Goal: Task Accomplishment & Management: Manage account settings

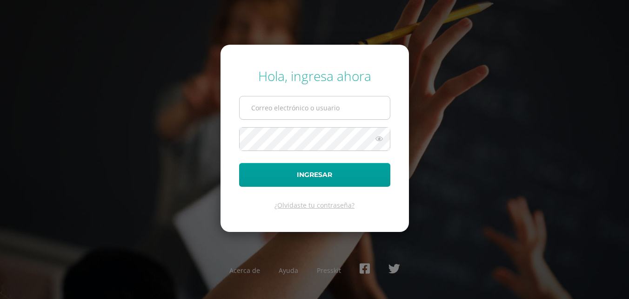
click at [285, 109] on input "text" at bounding box center [315, 107] width 150 height 23
type input "[EMAIL_ADDRESS][PERSON_NAME][DOMAIN_NAME]"
click at [239, 163] on button "Ingresar" at bounding box center [314, 175] width 151 height 24
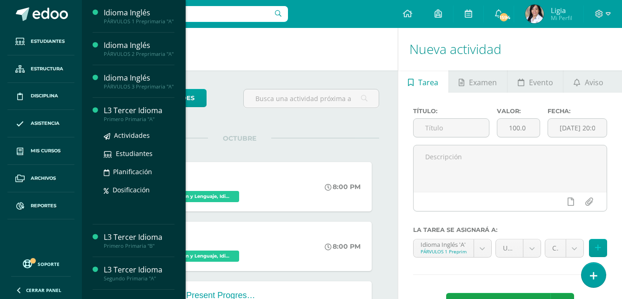
click at [124, 122] on div "Primero Primaria "A"" at bounding box center [139, 119] width 71 height 7
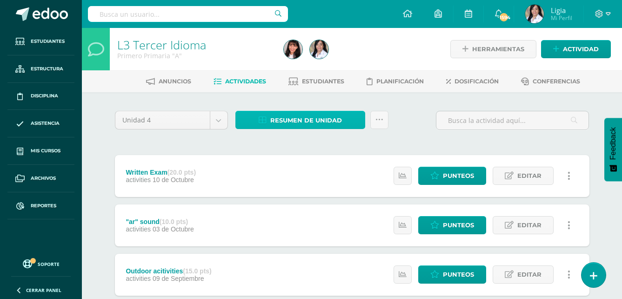
click at [295, 124] on span "Resumen de unidad" at bounding box center [306, 120] width 72 height 17
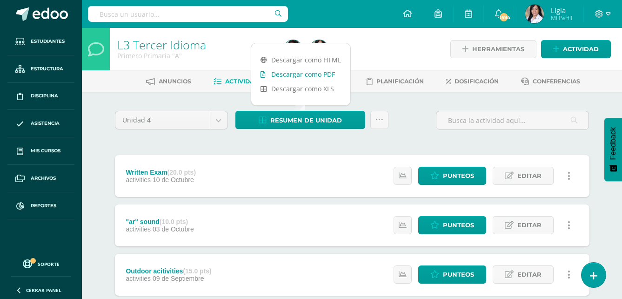
click at [316, 76] on link "Descargar como PDF" at bounding box center [300, 74] width 99 height 14
click at [325, 74] on link "Descargar como PDF" at bounding box center [300, 74] width 99 height 14
click at [300, 71] on link "Descargar como PDF" at bounding box center [300, 74] width 99 height 14
click at [329, 71] on link "Descargar como PDF" at bounding box center [300, 74] width 99 height 14
click at [318, 72] on link "Descargar como PDF" at bounding box center [300, 74] width 99 height 14
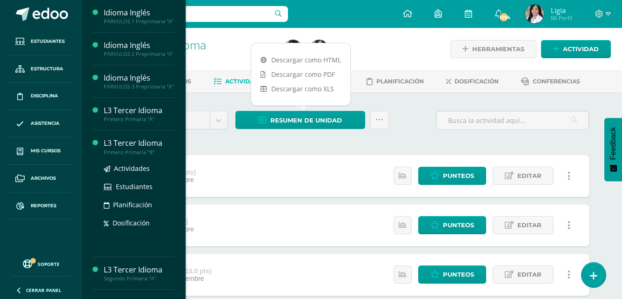
click at [136, 155] on div "Primero Primaria "B"" at bounding box center [139, 152] width 71 height 7
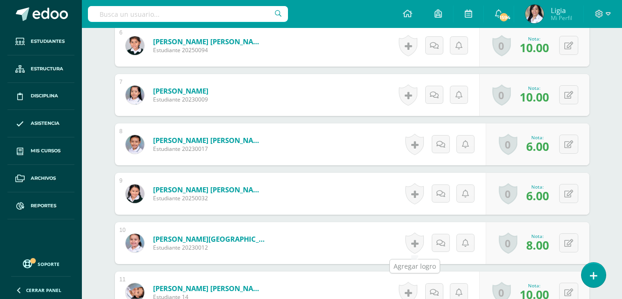
scroll to position [583, 0]
click at [574, 241] on button at bounding box center [568, 242] width 19 height 19
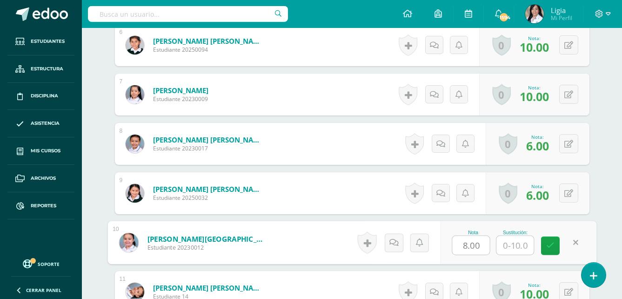
drag, startPoint x: 457, startPoint y: 245, endPoint x: 483, endPoint y: 239, distance: 26.6
click at [483, 239] on input "8.00" at bounding box center [470, 245] width 37 height 19
type input "10"
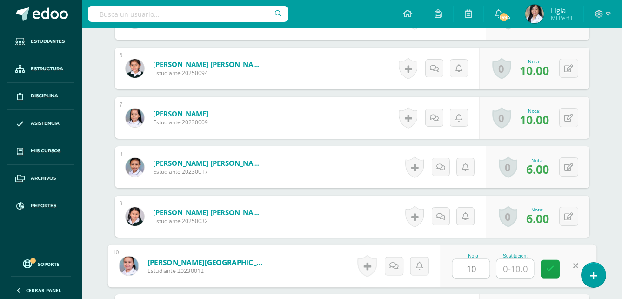
scroll to position [536, 0]
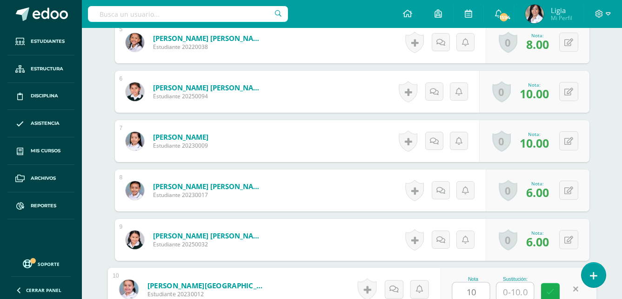
click at [554, 284] on link at bounding box center [550, 292] width 19 height 19
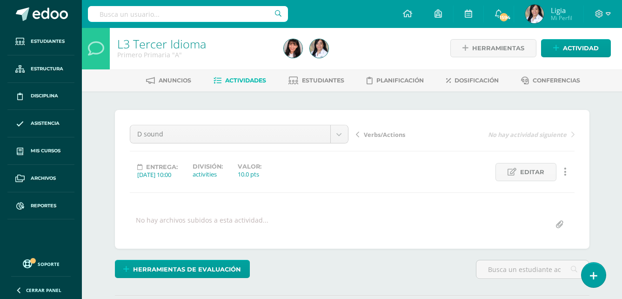
scroll to position [0, 0]
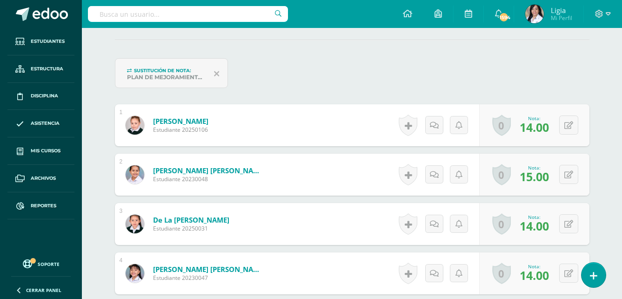
scroll to position [257, 0]
click at [573, 227] on button at bounding box center [575, 223] width 20 height 20
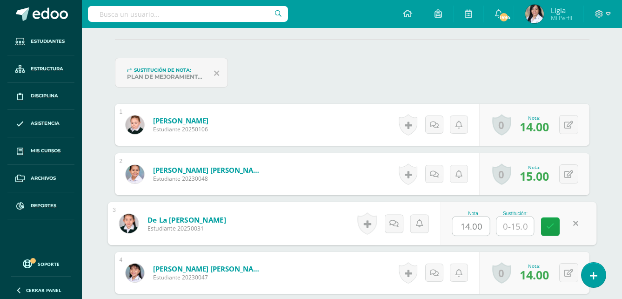
scroll to position [257, 0]
click at [468, 228] on input "14.00" at bounding box center [470, 225] width 37 height 19
type input "14.00"
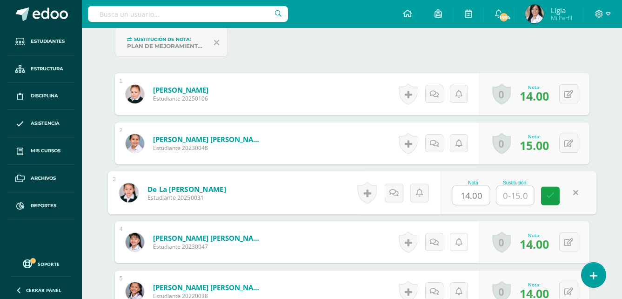
scroll to position [304, 0]
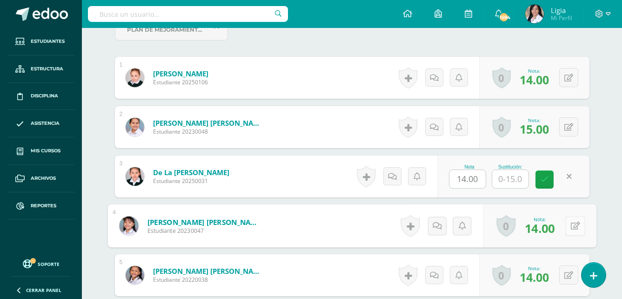
click at [570, 231] on button at bounding box center [575, 226] width 20 height 20
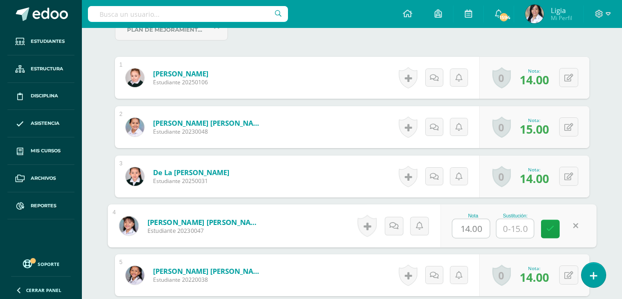
click at [471, 227] on input "14.00" at bounding box center [470, 228] width 37 height 19
type input "15.00"
click at [557, 221] on link at bounding box center [550, 229] width 19 height 19
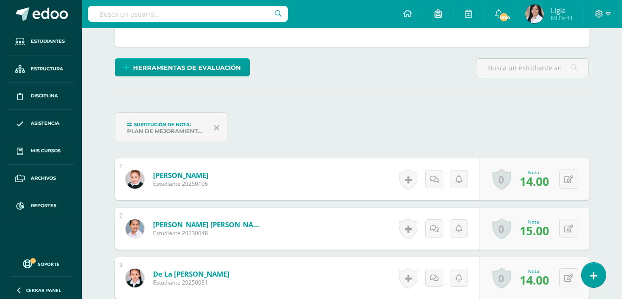
scroll to position [118, 0]
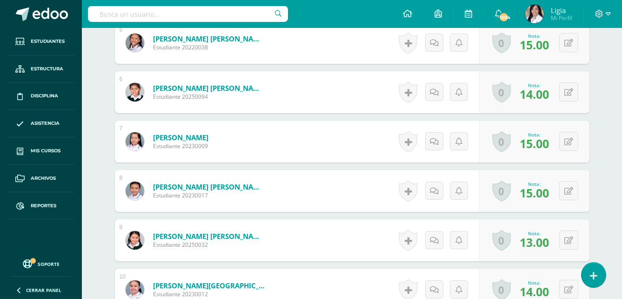
scroll to position [536, 0]
click at [571, 191] on icon at bounding box center [568, 191] width 9 height 8
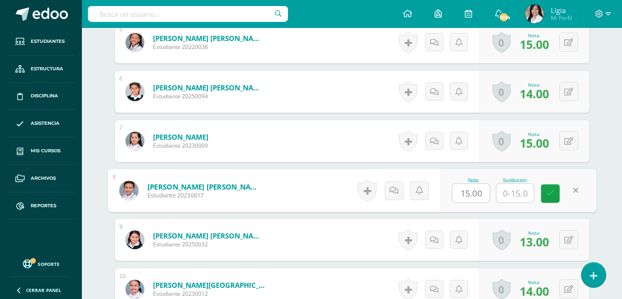
click at [468, 195] on input "15.00" at bounding box center [470, 193] width 37 height 19
type input "13.00"
click at [556, 192] on link at bounding box center [550, 193] width 19 height 19
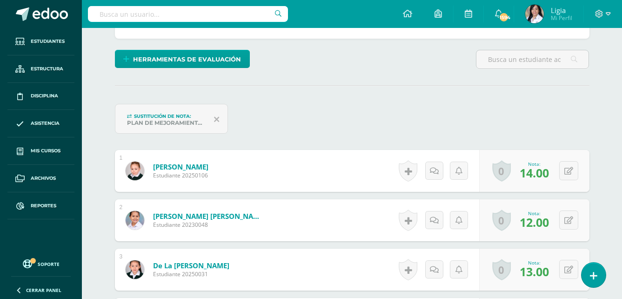
scroll to position [71, 0]
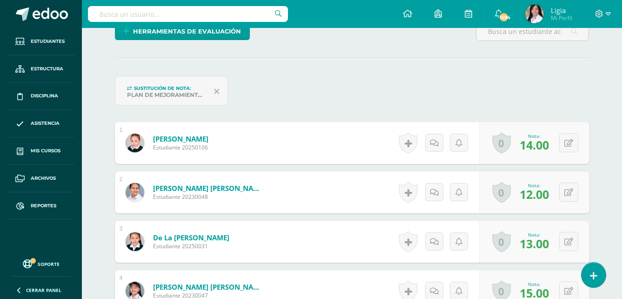
scroll to position [279, 0]
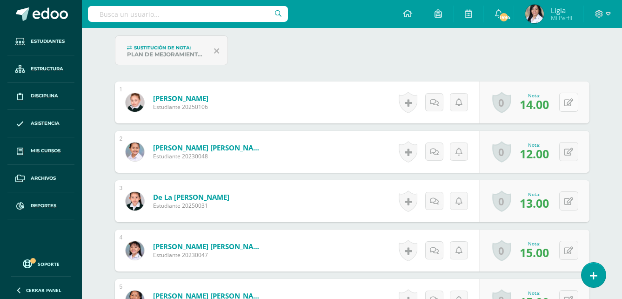
click at [561, 107] on div "0 [GEOGRAPHIC_DATA] Logros obtenidos Aún no hay logros agregados Nota: 14.00" at bounding box center [534, 102] width 110 height 42
click at [567, 103] on button at bounding box center [575, 102] width 20 height 20
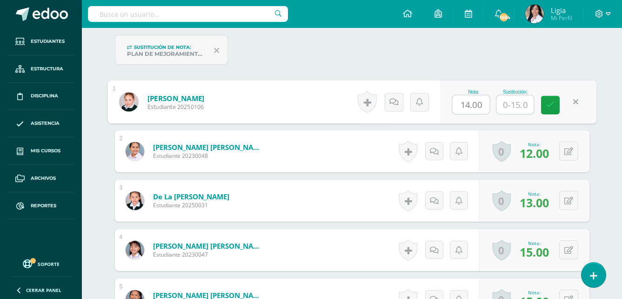
click at [467, 100] on input "14.00" at bounding box center [470, 104] width 37 height 19
type input "15.00"
click at [570, 157] on button at bounding box center [568, 150] width 19 height 19
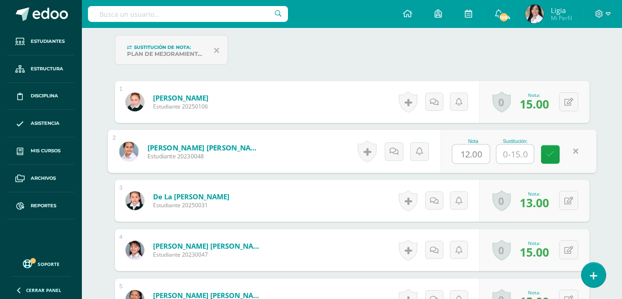
click at [466, 156] on input "12.00" at bounding box center [470, 154] width 37 height 19
type input "15.00"
click at [571, 195] on button at bounding box center [568, 200] width 19 height 19
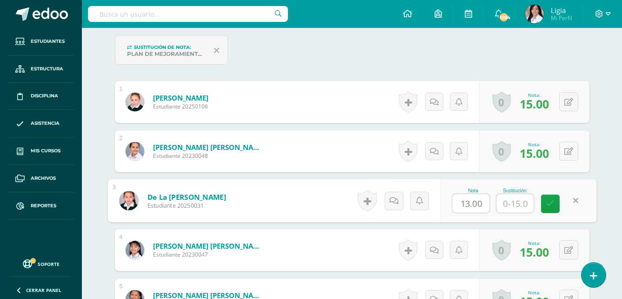
click at [468, 203] on input "13.00" at bounding box center [470, 203] width 37 height 19
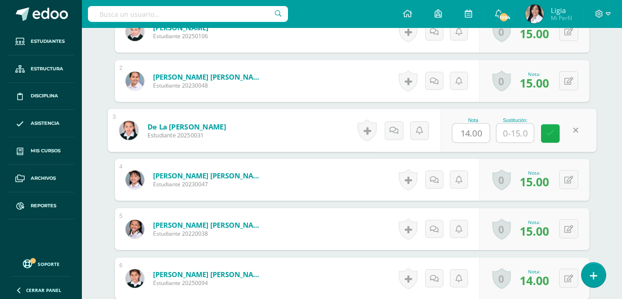
scroll to position [373, 0]
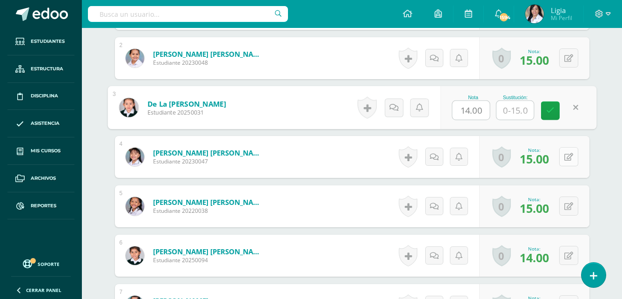
type input "14.00"
click at [569, 151] on button at bounding box center [568, 156] width 19 height 19
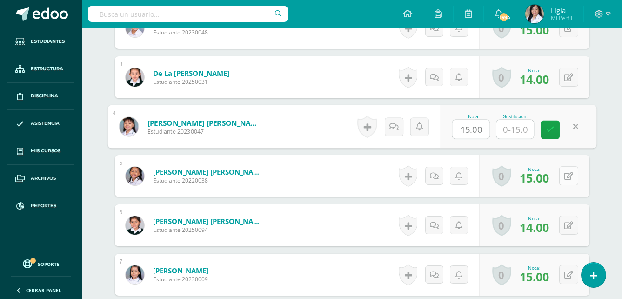
scroll to position [419, 0]
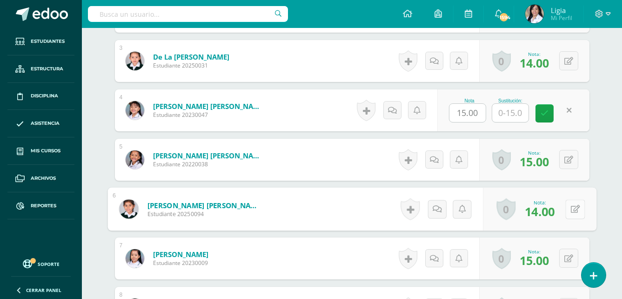
click at [565, 207] on button at bounding box center [575, 209] width 20 height 20
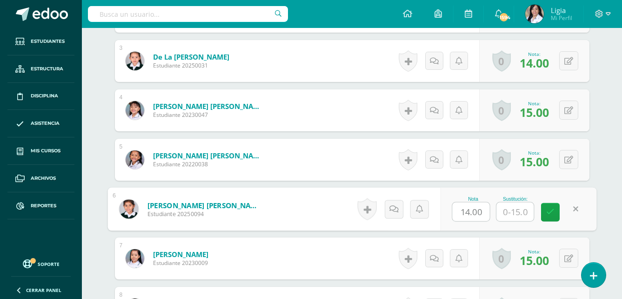
click at [468, 213] on input "14.00" at bounding box center [470, 211] width 37 height 19
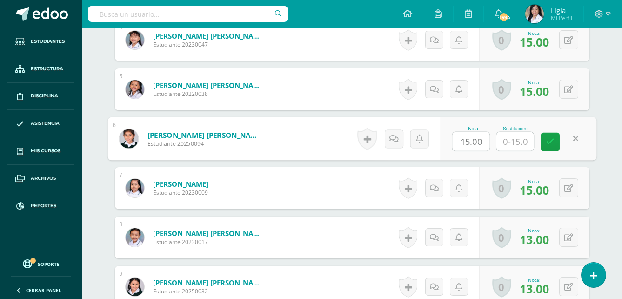
scroll to position [512, 0]
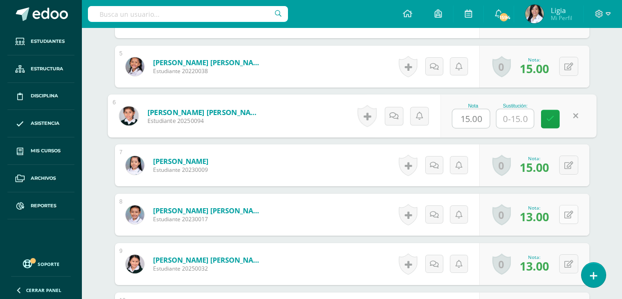
type input "15.00"
click at [563, 215] on button at bounding box center [568, 214] width 19 height 19
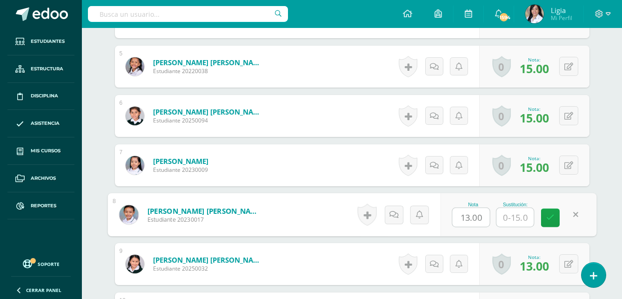
click at [467, 217] on input "13.00" at bounding box center [470, 217] width 37 height 19
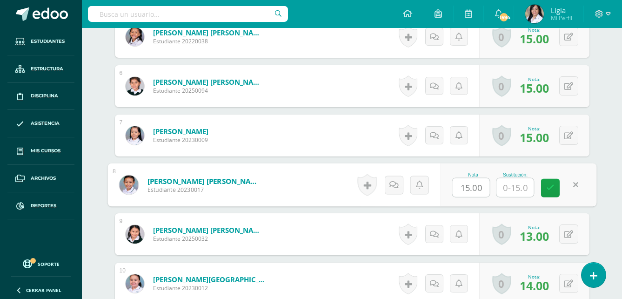
scroll to position [559, 0]
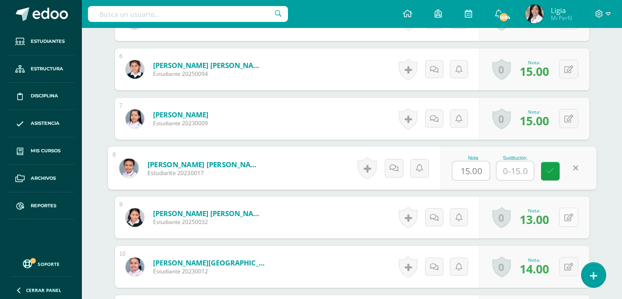
type input "15.00"
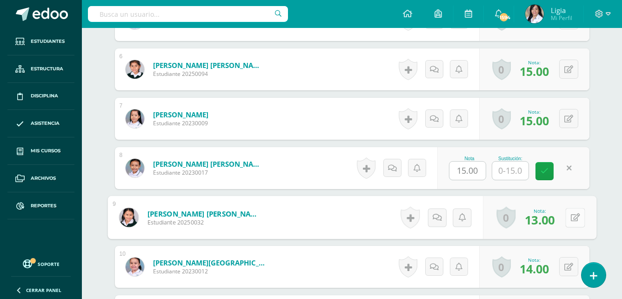
click at [566, 219] on button at bounding box center [575, 217] width 20 height 20
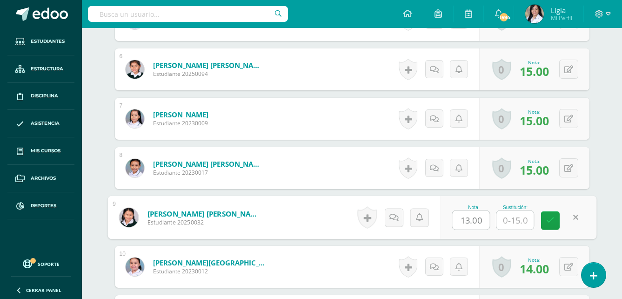
click at [466, 219] on input "13.00" at bounding box center [470, 220] width 37 height 19
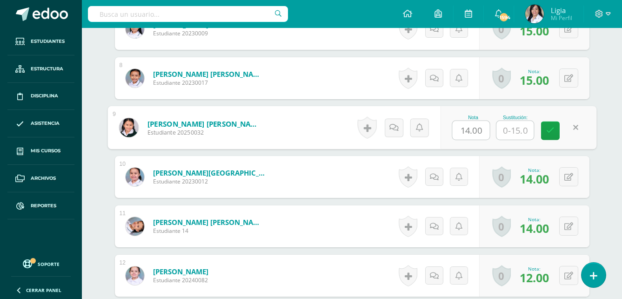
scroll to position [652, 0]
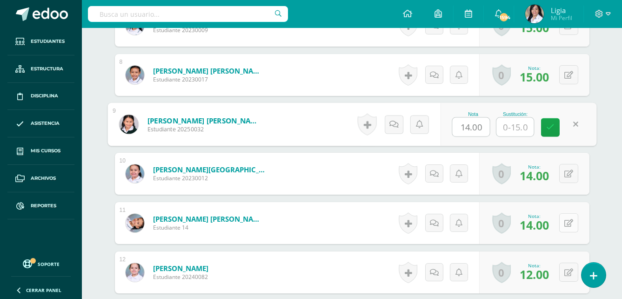
type input "14.00"
click at [566, 223] on button at bounding box center [568, 222] width 19 height 19
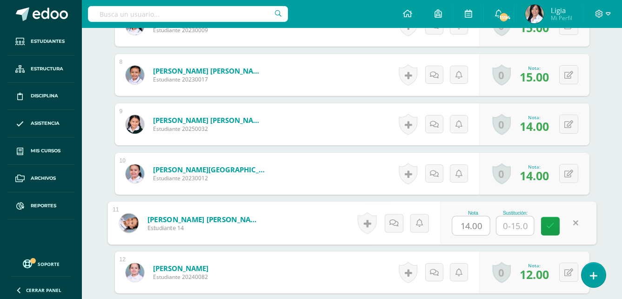
click at [467, 225] on input "14.00" at bounding box center [470, 225] width 37 height 19
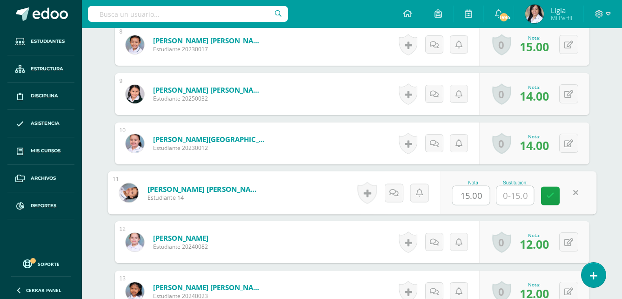
scroll to position [698, 0]
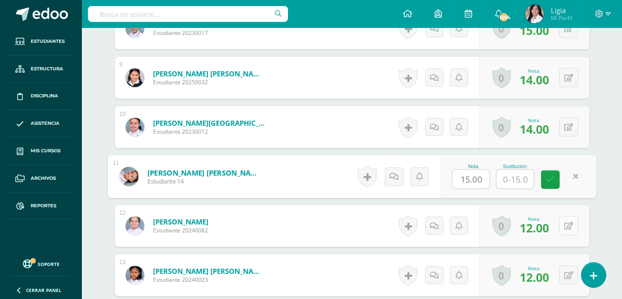
type input "15.00"
click at [572, 224] on icon at bounding box center [568, 226] width 9 height 8
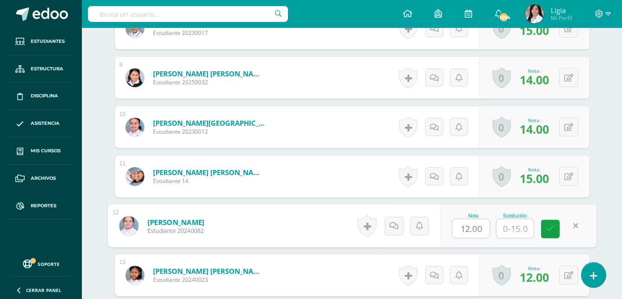
click at [467, 228] on input "12.00" at bounding box center [470, 228] width 37 height 19
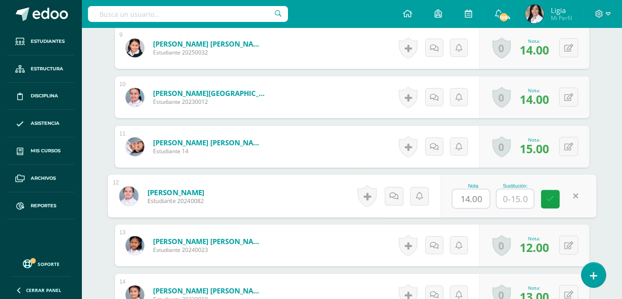
scroll to position [745, 0]
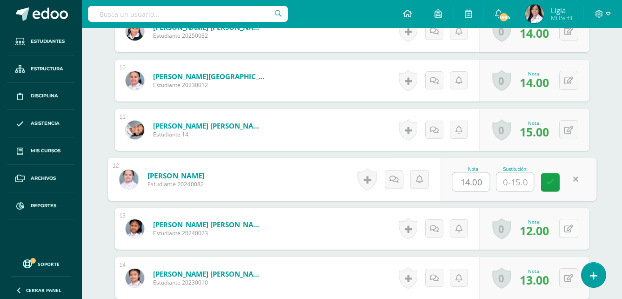
type input "14.00"
click at [563, 232] on button at bounding box center [568, 228] width 19 height 19
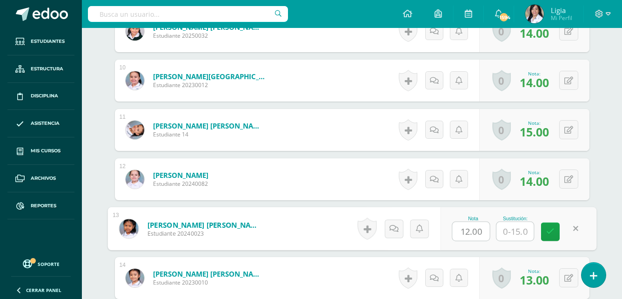
click at [470, 229] on input "12.00" at bounding box center [470, 231] width 37 height 19
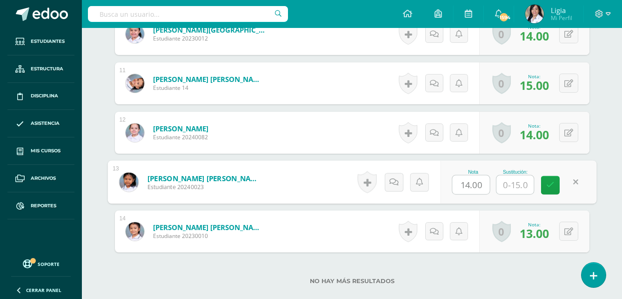
type input "14.00"
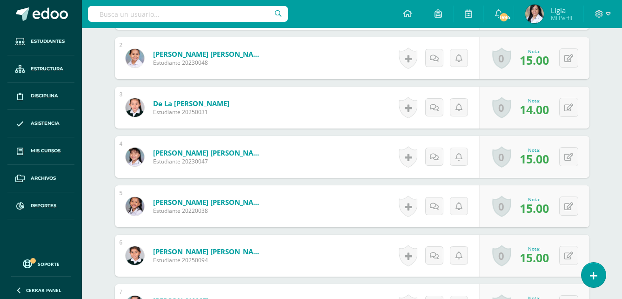
scroll to position [187, 0]
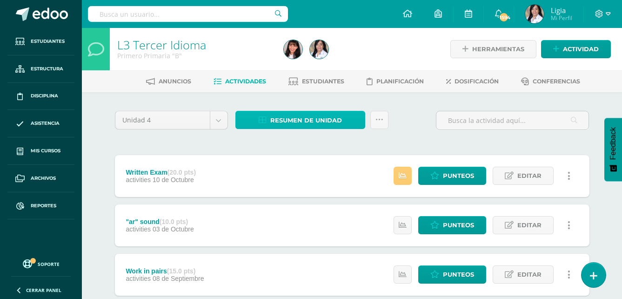
click at [312, 124] on span "Resumen de unidad" at bounding box center [306, 120] width 72 height 17
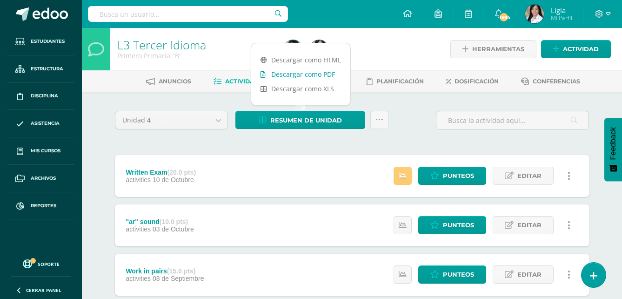
click at [318, 73] on link "Descargar como PDF" at bounding box center [300, 74] width 99 height 14
click at [324, 74] on link "Descargar como PDF" at bounding box center [300, 74] width 99 height 14
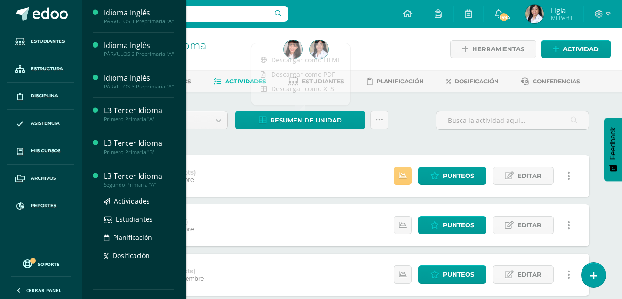
click at [117, 188] on div "Segundo Primaria "A"" at bounding box center [139, 184] width 71 height 7
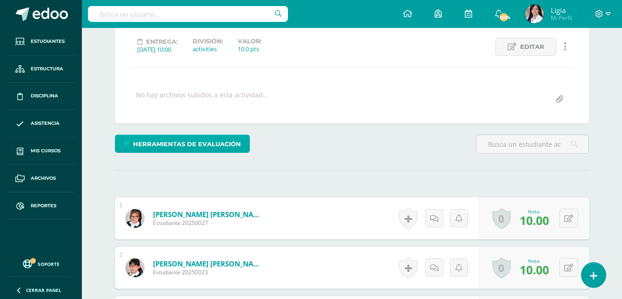
scroll to position [127, 0]
click at [215, 150] on span "Herramientas de evaluación" at bounding box center [187, 143] width 108 height 17
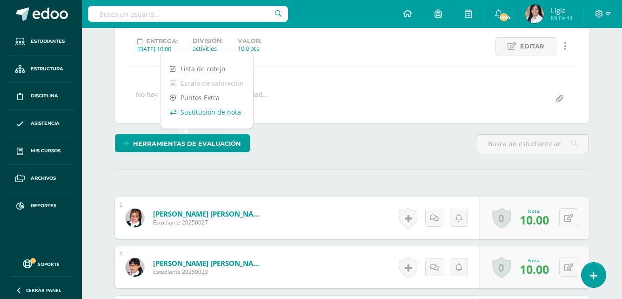
click at [216, 116] on link "Sustitución de nota" at bounding box center [206, 112] width 93 height 14
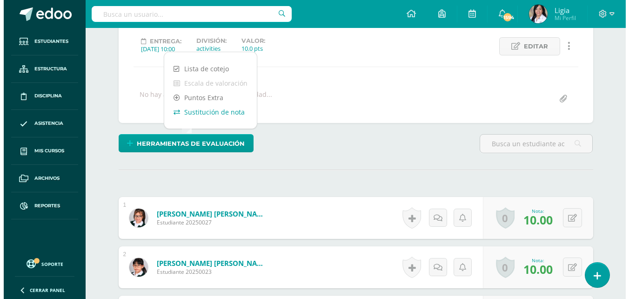
scroll to position [127, 0]
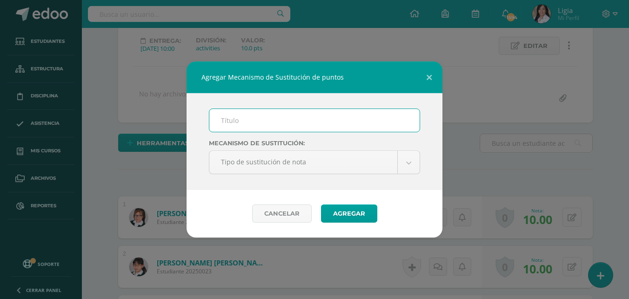
click at [228, 114] on input "text" at bounding box center [314, 120] width 210 height 23
type input "Plan de mejoramiento"
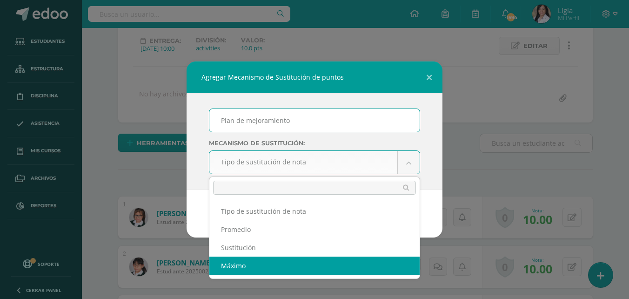
select select "maximum"
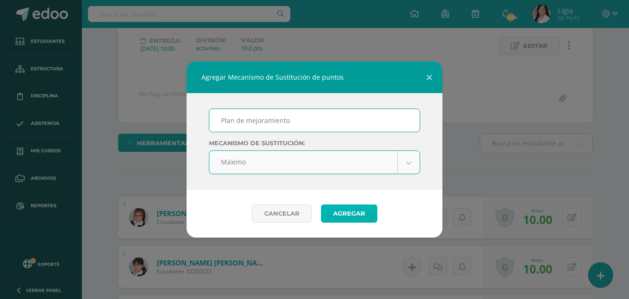
click at [368, 212] on button "Agregar" at bounding box center [349, 213] width 56 height 18
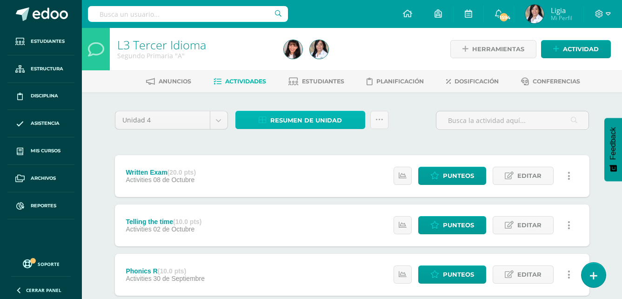
click at [338, 128] on span "Resumen de unidad" at bounding box center [306, 120] width 72 height 17
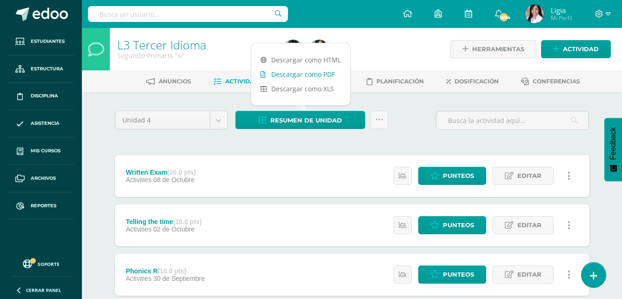
click at [333, 75] on link "Descargar como PDF" at bounding box center [300, 74] width 99 height 14
click at [300, 73] on link "Descargar como PDF" at bounding box center [300, 74] width 99 height 14
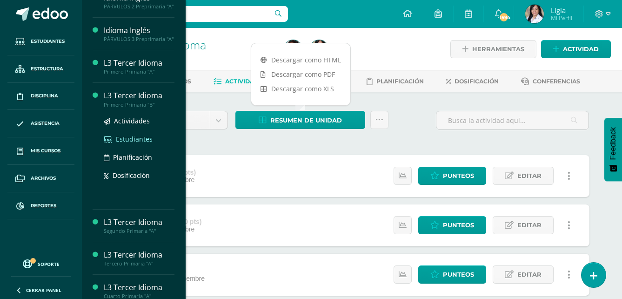
scroll to position [93, 0]
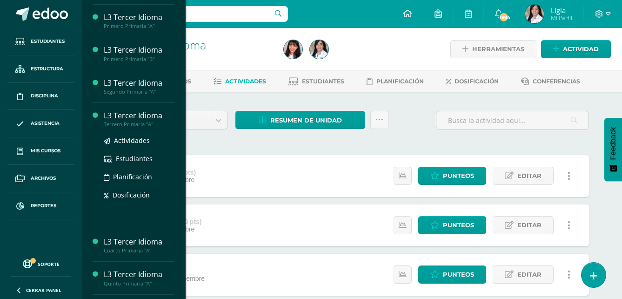
click at [147, 127] on div "Tercero Primaria "A"" at bounding box center [139, 124] width 71 height 7
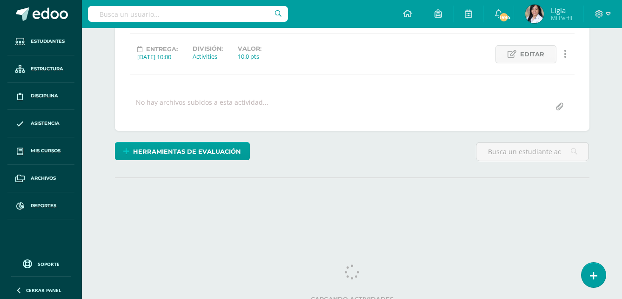
scroll to position [126, 0]
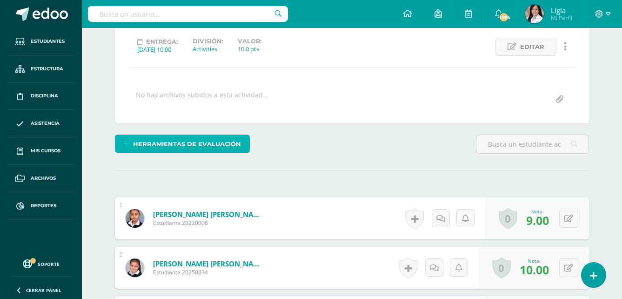
click at [225, 147] on span "Herramientas de evaluación" at bounding box center [187, 143] width 108 height 17
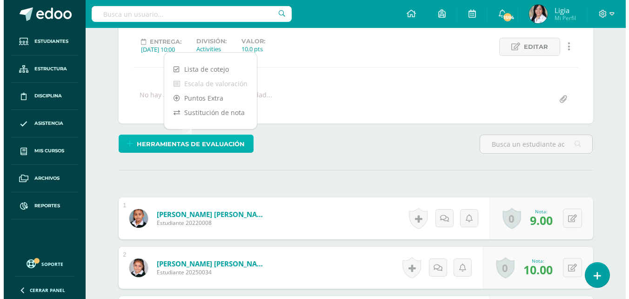
scroll to position [127, 0]
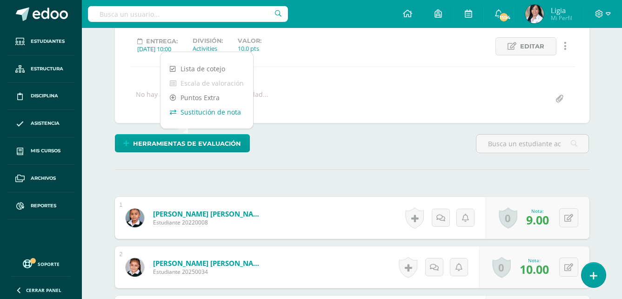
click at [226, 115] on link "Sustitución de nota" at bounding box center [206, 112] width 93 height 14
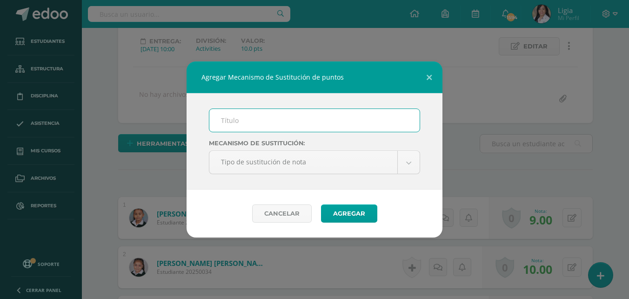
click at [226, 115] on input "text" at bounding box center [314, 120] width 210 height 23
type input "Plan de mejoramiento"
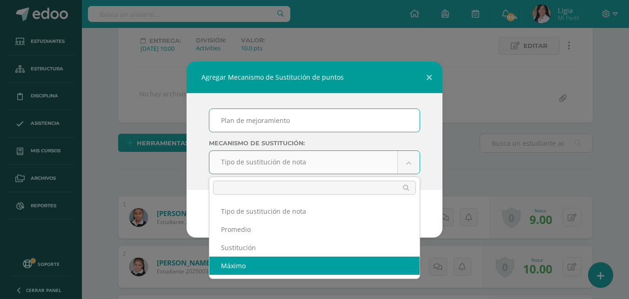
select select "maximum"
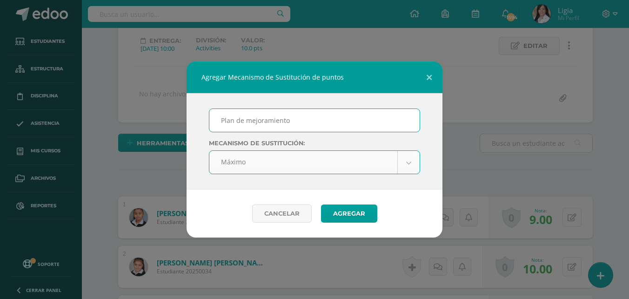
scroll to position [127, 0]
click at [337, 216] on button "Agregar" at bounding box center [349, 213] width 56 height 18
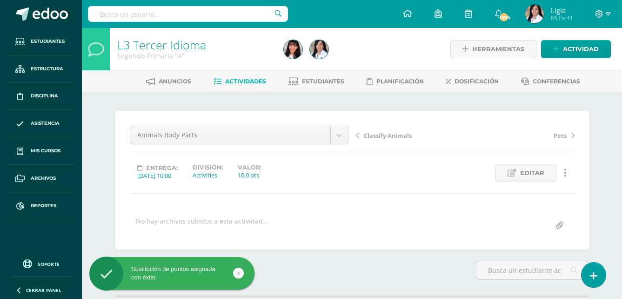
click at [409, 135] on span "Classify Animals" at bounding box center [388, 135] width 48 height 8
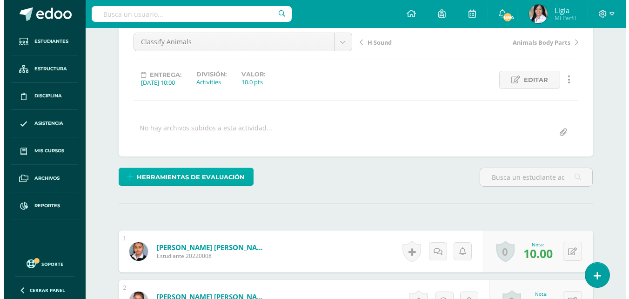
scroll to position [93, 0]
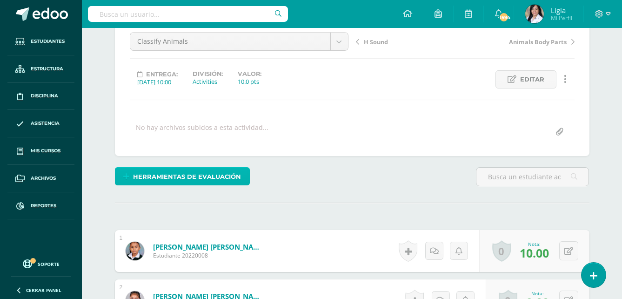
click at [229, 180] on span "Herramientas de evaluación" at bounding box center [187, 176] width 108 height 17
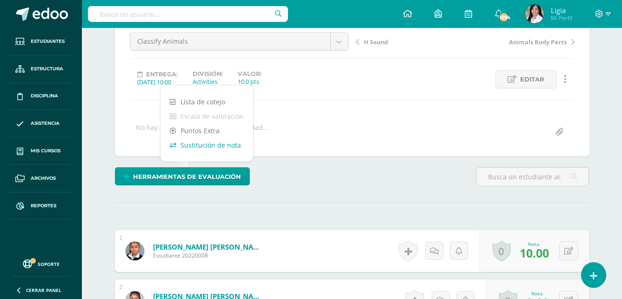
click at [236, 147] on link "Sustitución de nota" at bounding box center [206, 145] width 93 height 14
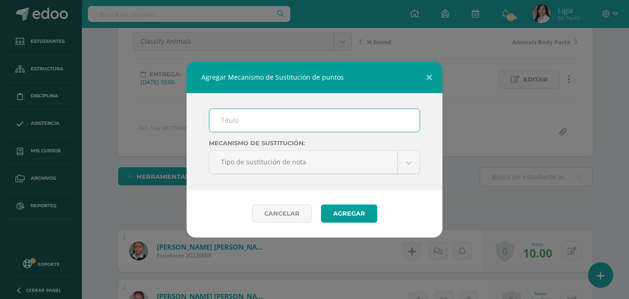
click at [261, 121] on input "text" at bounding box center [314, 120] width 210 height 23
type input "Plan de mejoramiento"
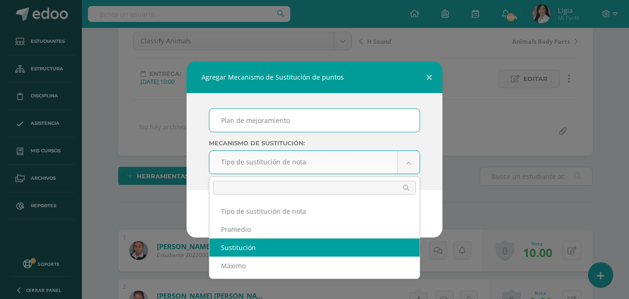
scroll to position [94, 0]
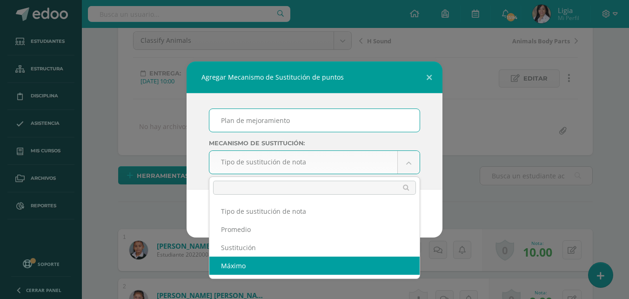
select select "maximum"
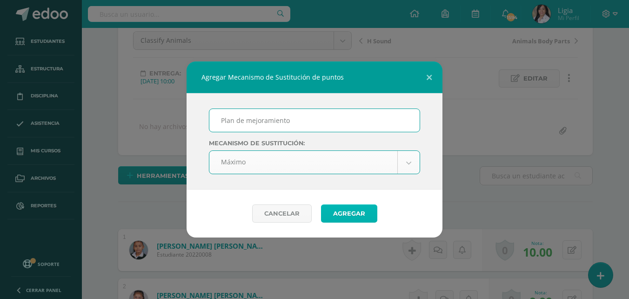
click at [330, 210] on button "Agregar" at bounding box center [349, 213] width 56 height 18
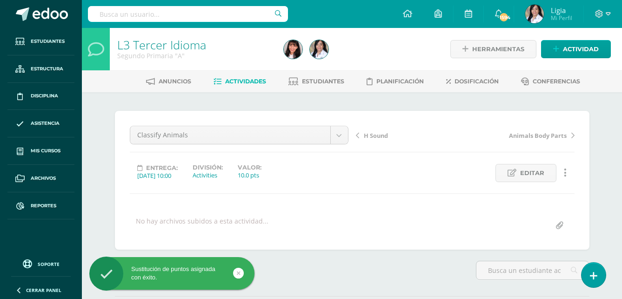
click at [373, 133] on span "H Sound" at bounding box center [376, 135] width 24 height 8
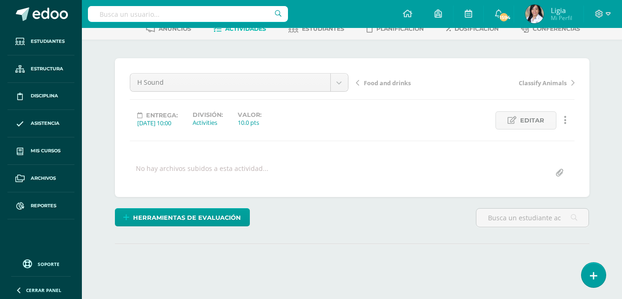
scroll to position [93, 0]
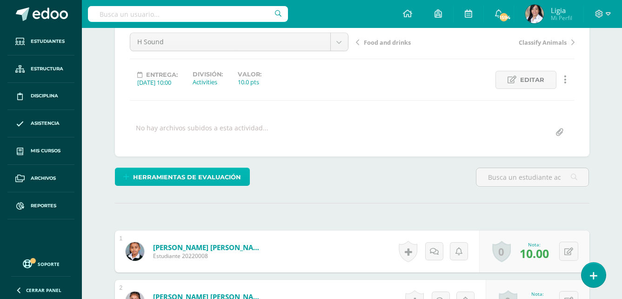
click at [232, 183] on span "Herramientas de evaluación" at bounding box center [187, 176] width 108 height 17
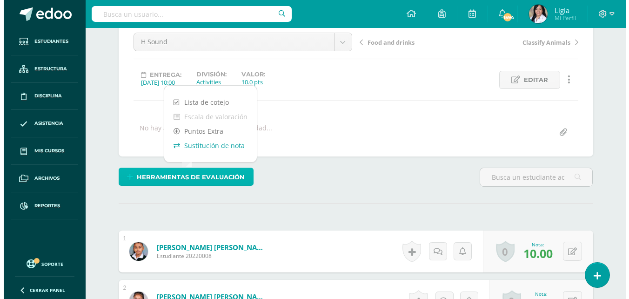
scroll to position [93, 0]
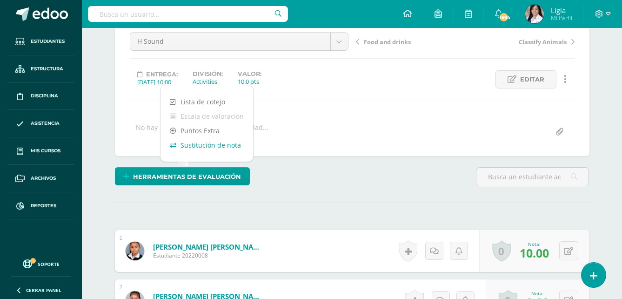
click at [239, 146] on link "Sustitución de nota" at bounding box center [206, 145] width 93 height 14
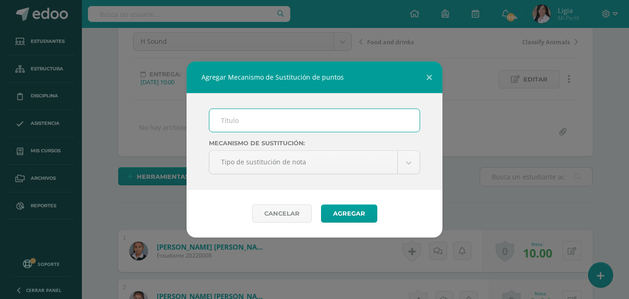
click at [259, 120] on input "text" at bounding box center [314, 120] width 210 height 23
type input "Plan de mejoramiento"
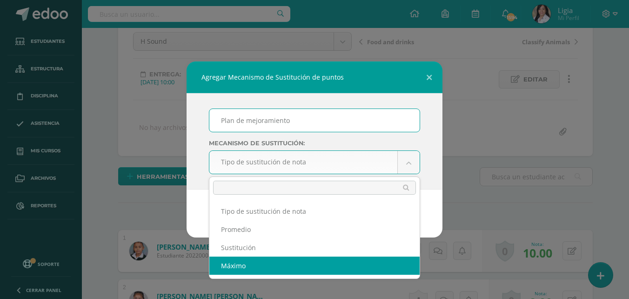
select select "maximum"
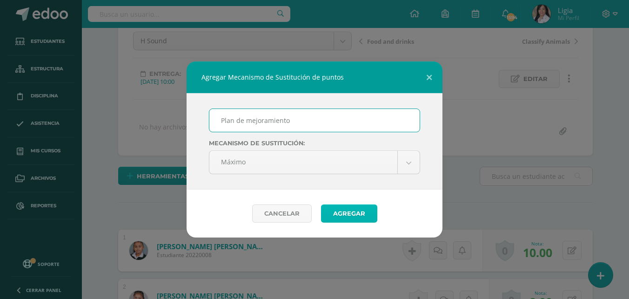
click at [338, 214] on button "Agregar" at bounding box center [349, 213] width 56 height 18
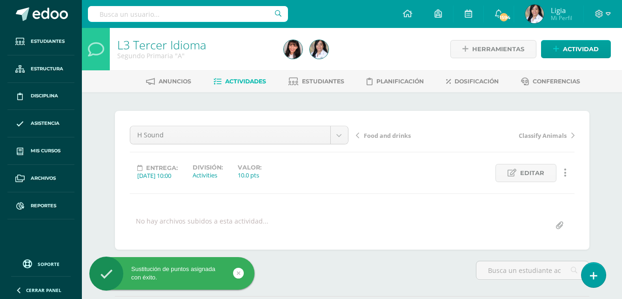
click at [390, 138] on span "Food and drinks" at bounding box center [387, 135] width 47 height 8
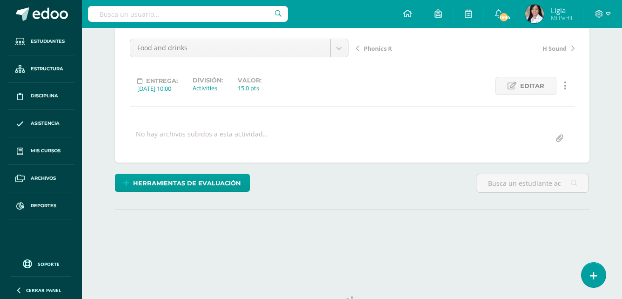
scroll to position [93, 0]
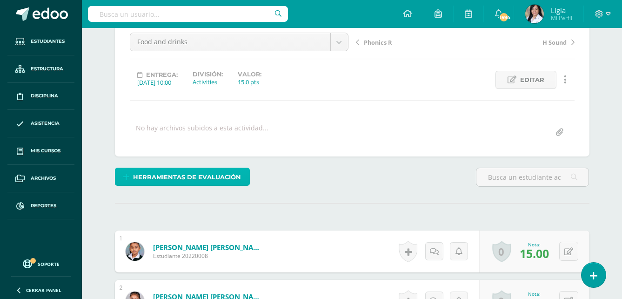
click at [246, 184] on link "Herramientas de evaluación" at bounding box center [182, 176] width 135 height 18
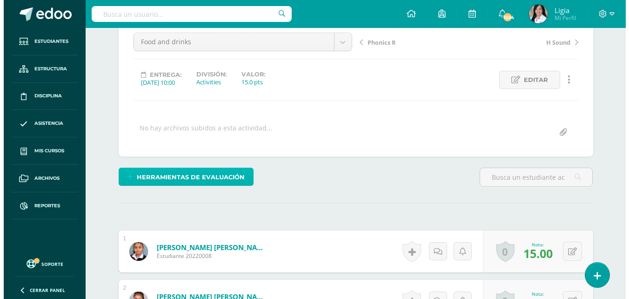
scroll to position [93, 0]
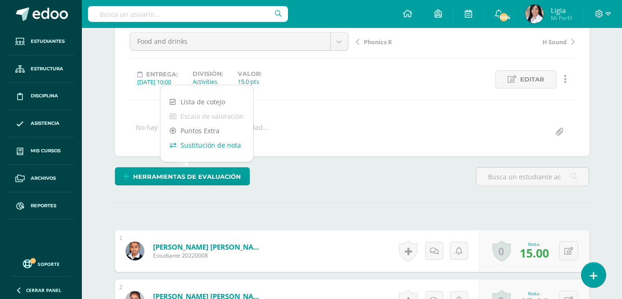
click at [235, 147] on link "Sustitución de nota" at bounding box center [206, 145] width 93 height 14
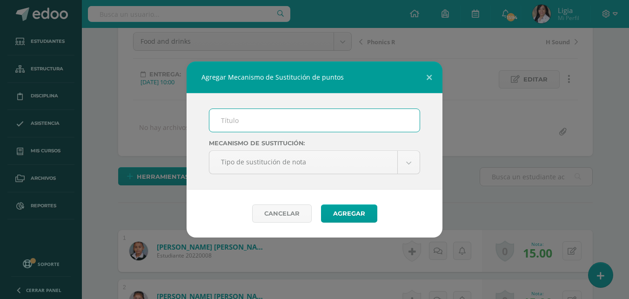
click at [259, 126] on input "text" at bounding box center [314, 120] width 210 height 23
type input "Plan de mejoramiento"
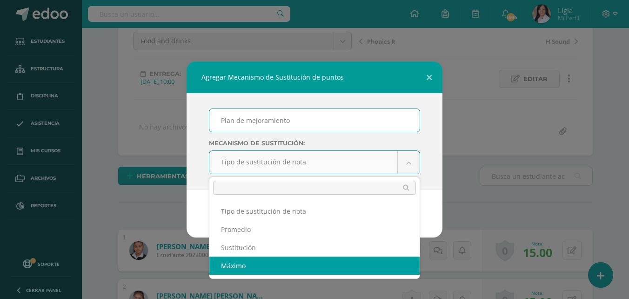
select select "maximum"
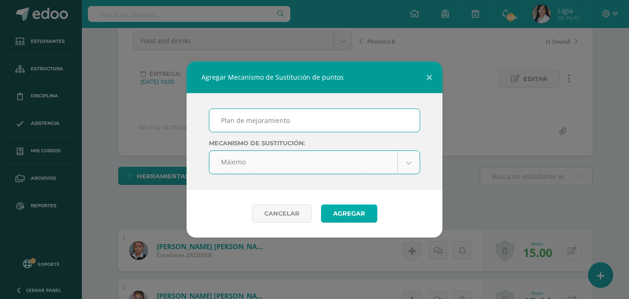
scroll to position [94, 0]
click at [337, 222] on button "Agregar" at bounding box center [349, 213] width 56 height 18
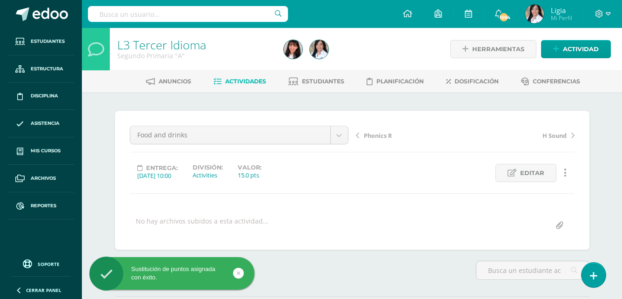
click at [390, 137] on span "Phonics R" at bounding box center [378, 135] width 28 height 8
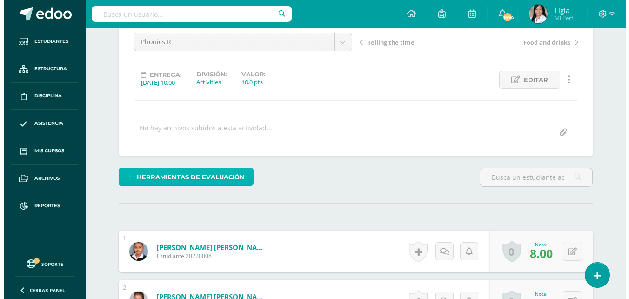
scroll to position [93, 0]
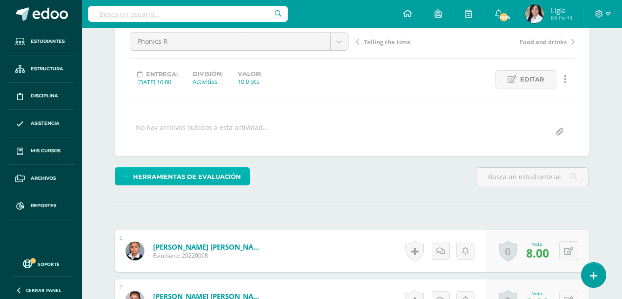
click at [226, 180] on span "Herramientas de evaluación" at bounding box center [187, 176] width 108 height 17
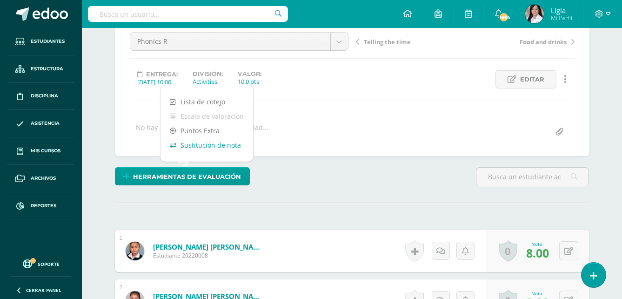
click at [234, 146] on link "Sustitución de nota" at bounding box center [206, 145] width 93 height 14
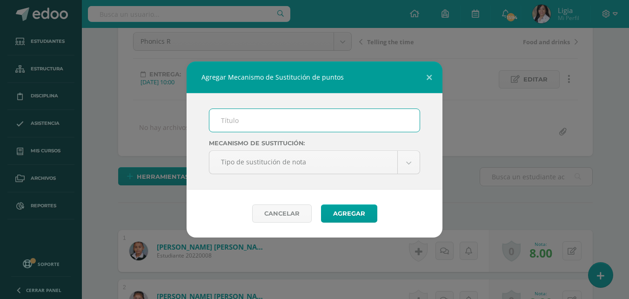
click at [261, 123] on input "text" at bounding box center [314, 120] width 210 height 23
type input "Plan de mejoramiento"
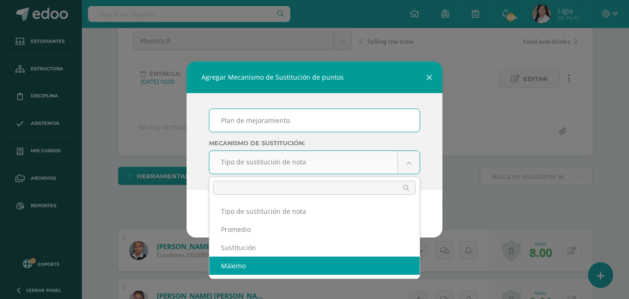
select select "maximum"
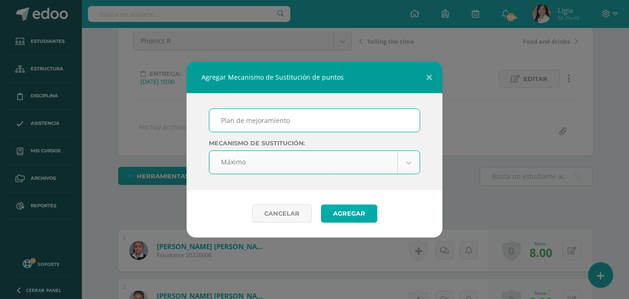
scroll to position [94, 0]
click at [333, 206] on button "Agregar" at bounding box center [349, 213] width 56 height 18
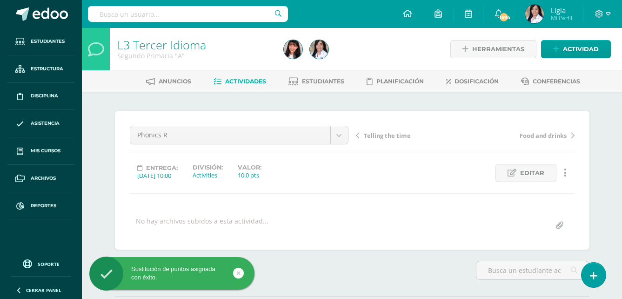
click at [393, 134] on span "Telling the time" at bounding box center [387, 135] width 47 height 8
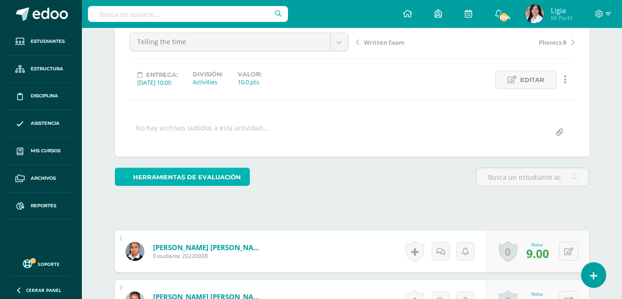
click at [235, 184] on span "Herramientas de evaluación" at bounding box center [187, 176] width 108 height 17
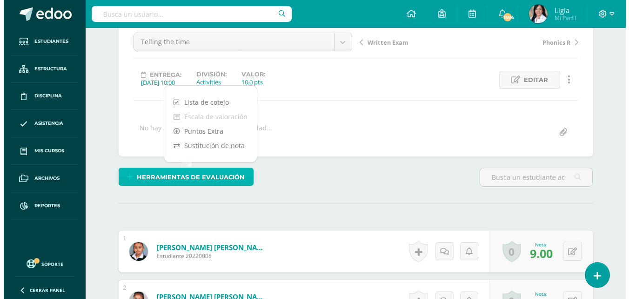
scroll to position [93, 0]
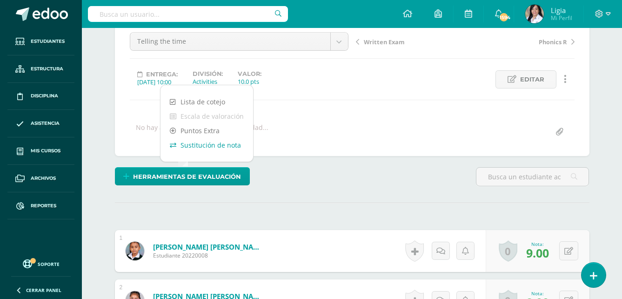
click at [229, 151] on link "Sustitución de nota" at bounding box center [206, 145] width 93 height 14
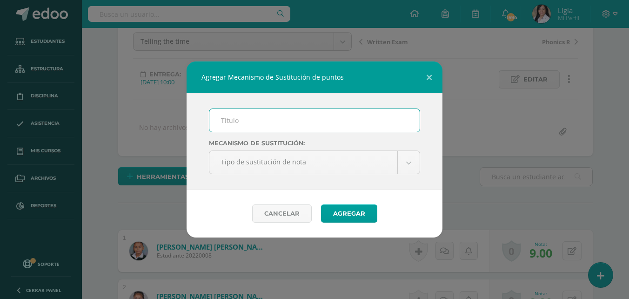
click at [246, 122] on input "text" at bounding box center [314, 120] width 210 height 23
type input "Plan de mejoramiento"
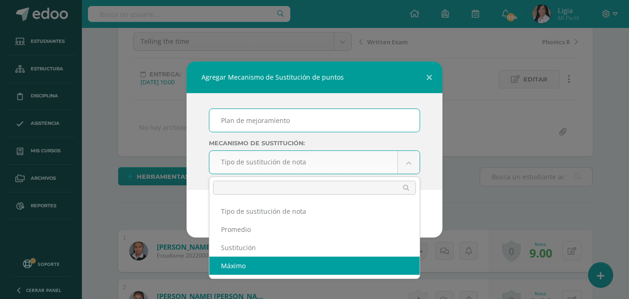
select select "maximum"
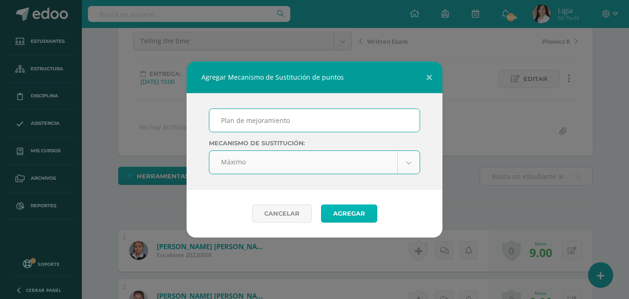
click at [340, 213] on button "Agregar" at bounding box center [349, 213] width 56 height 18
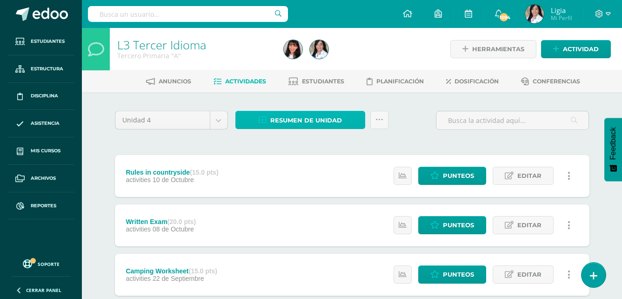
click at [313, 115] on span "Resumen de unidad" at bounding box center [306, 120] width 72 height 17
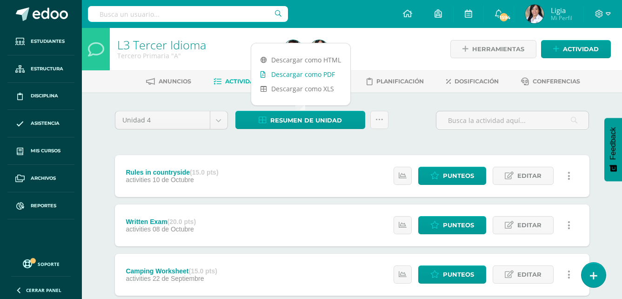
click at [321, 75] on link "Descargar como PDF" at bounding box center [300, 74] width 99 height 14
click at [312, 70] on link "Descargar como PDF" at bounding box center [300, 74] width 99 height 14
click at [318, 75] on link "Descargar como PDF" at bounding box center [300, 74] width 99 height 14
click at [410, 134] on div "Unidad 4 Unidad 1 Unidad 2 Unidad 3 Unidad 4 Resumen de unidad Subir actividade…" at bounding box center [352, 124] width 482 height 27
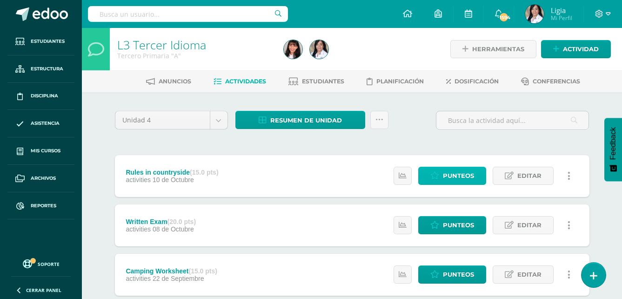
click at [457, 173] on span "Punteos" at bounding box center [458, 175] width 31 height 17
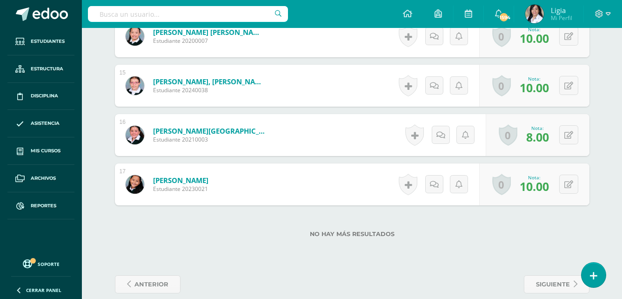
scroll to position [946, 0]
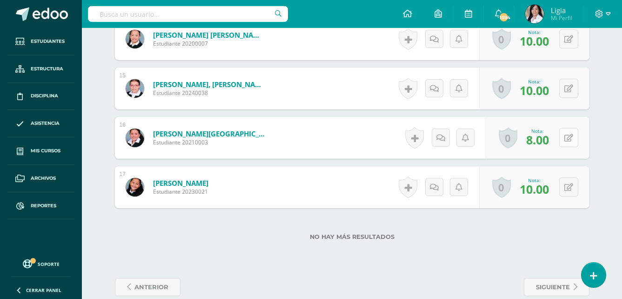
click at [570, 140] on icon at bounding box center [568, 138] width 9 height 8
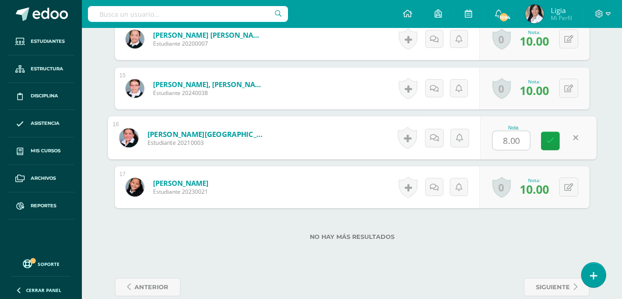
type input "9"
click at [548, 141] on icon at bounding box center [550, 141] width 8 height 8
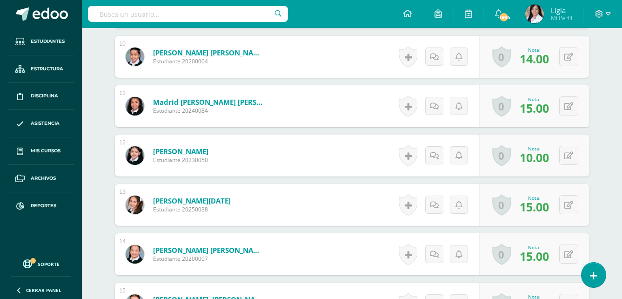
scroll to position [732, 0]
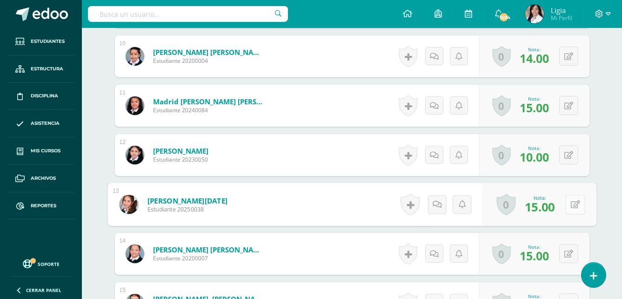
click at [565, 206] on button at bounding box center [575, 204] width 20 height 20
type input "11"
click at [545, 212] on link at bounding box center [550, 207] width 19 height 19
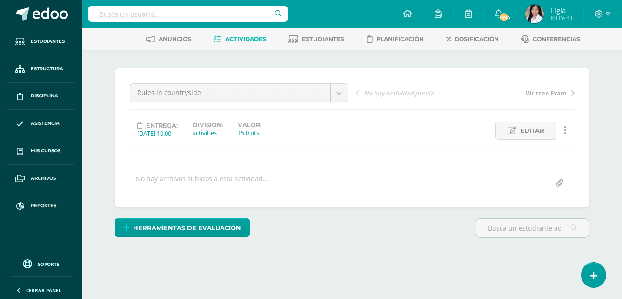
scroll to position [126, 0]
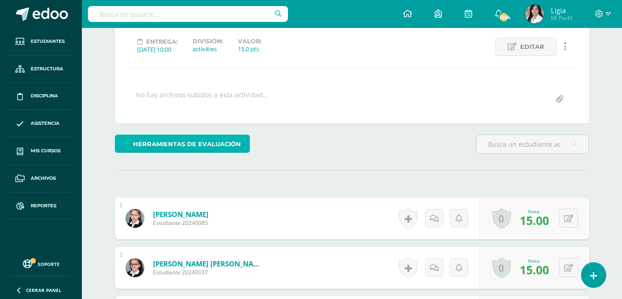
click at [237, 151] on span "Herramientas de evaluación" at bounding box center [187, 143] width 108 height 17
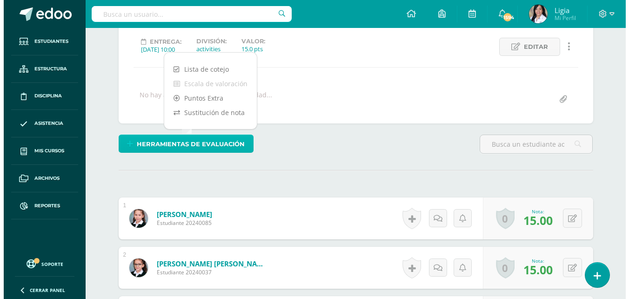
scroll to position [127, 0]
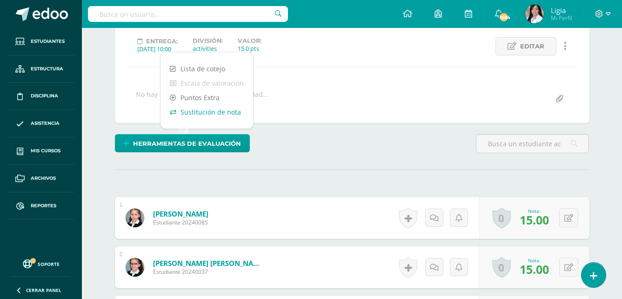
click at [214, 116] on link "Sustitución de nota" at bounding box center [206, 112] width 93 height 14
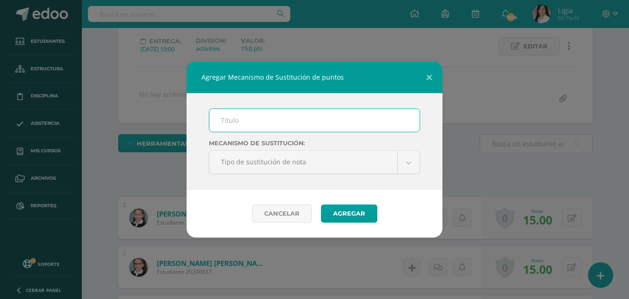
click at [230, 117] on input "text" at bounding box center [314, 120] width 210 height 23
type input "Plan de mejoramiento"
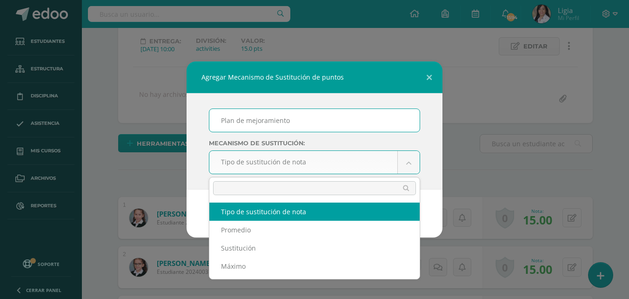
scroll to position [127, 0]
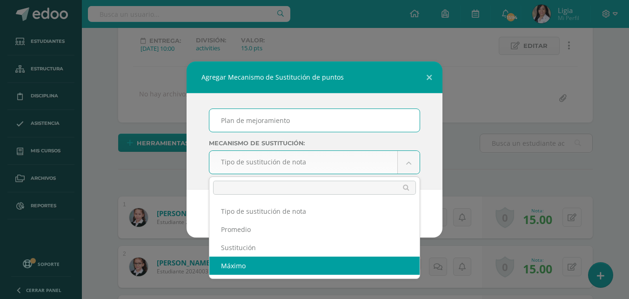
select select "maximum"
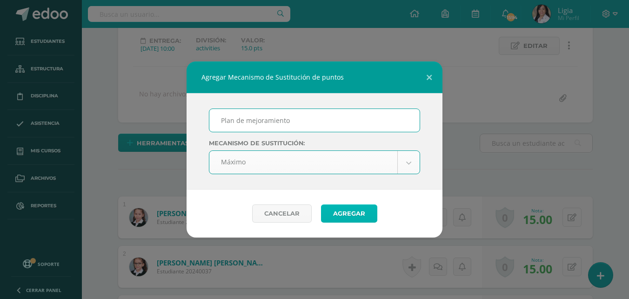
click at [344, 217] on button "Agregar" at bounding box center [349, 213] width 56 height 18
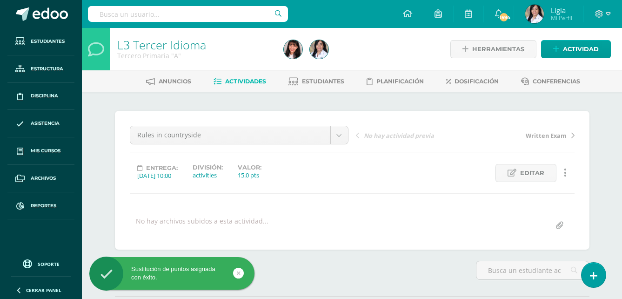
click at [544, 133] on span "Written Exam" at bounding box center [546, 135] width 41 height 8
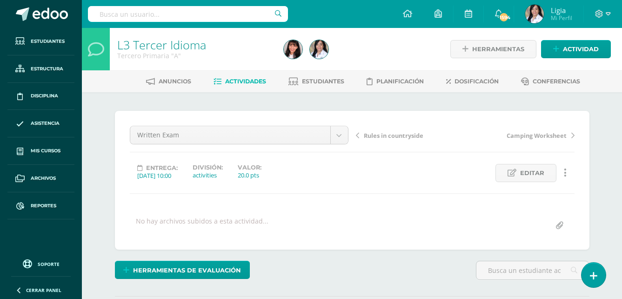
drag, startPoint x: 0, startPoint y: 0, endPoint x: 544, endPoint y: 133, distance: 559.7
click at [544, 133] on span "Camping Worksheet" at bounding box center [537, 135] width 60 height 8
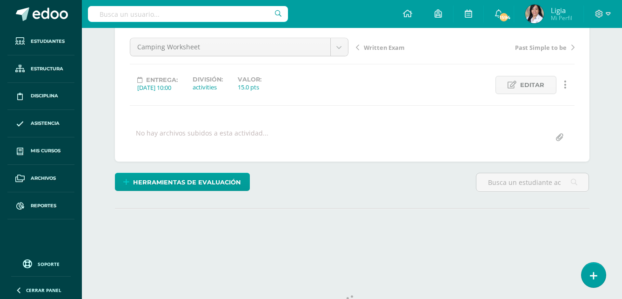
scroll to position [93, 0]
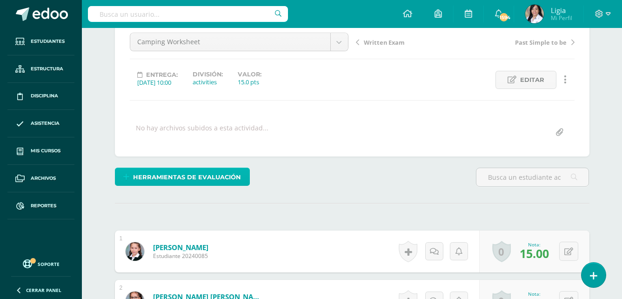
click at [203, 179] on span "Herramientas de evaluación" at bounding box center [187, 176] width 108 height 17
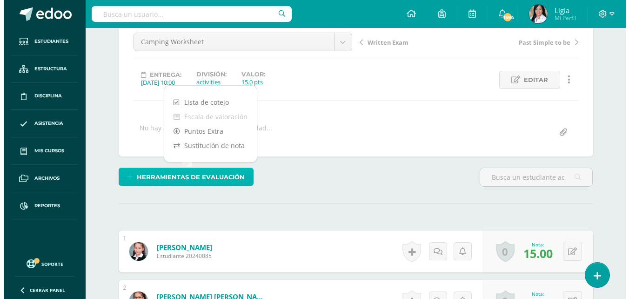
scroll to position [93, 0]
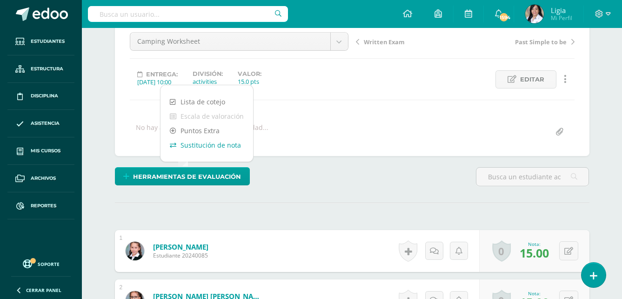
click at [221, 147] on link "Sustitución de nota" at bounding box center [206, 145] width 93 height 14
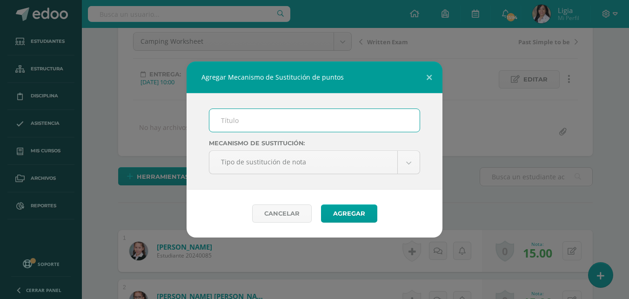
click at [252, 126] on input "text" at bounding box center [314, 120] width 210 height 23
type input "Plan de mejoramiento"
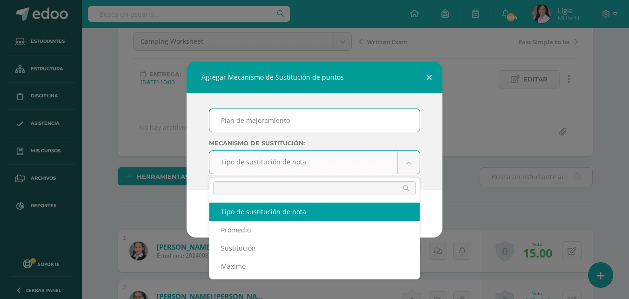
scroll to position [94, 0]
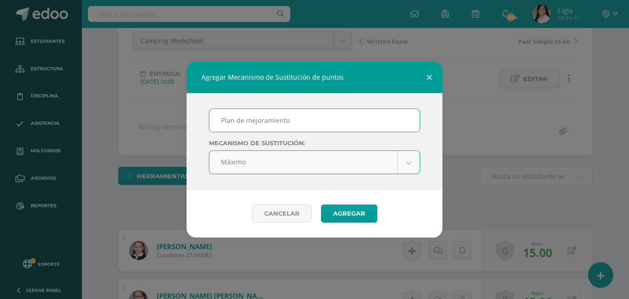
select select "maximum"
click at [339, 212] on button "Agregar" at bounding box center [349, 213] width 56 height 18
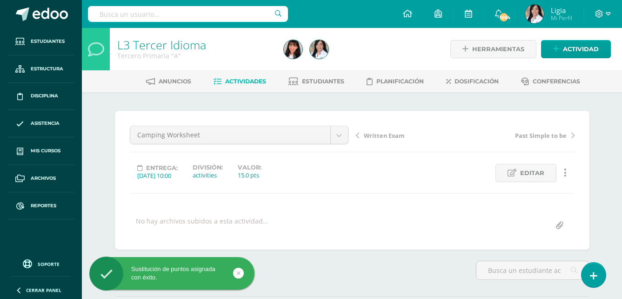
click at [540, 136] on span "Past Simple to be" at bounding box center [541, 135] width 52 height 8
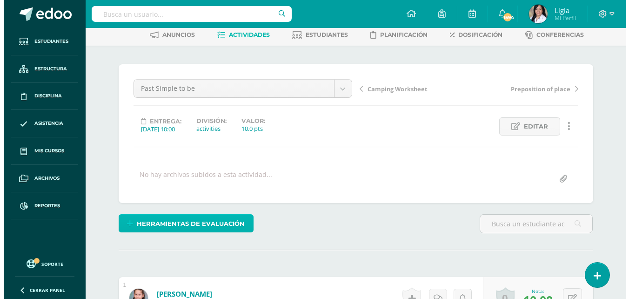
scroll to position [47, 0]
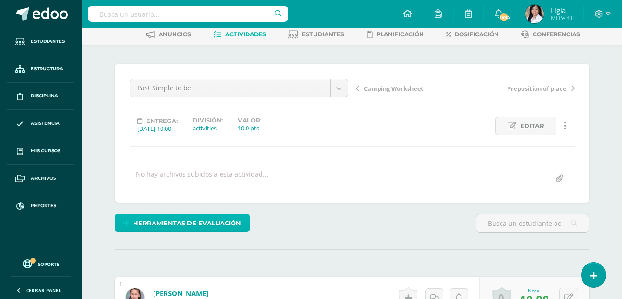
click at [233, 226] on span "Herramientas de evaluación" at bounding box center [187, 222] width 108 height 17
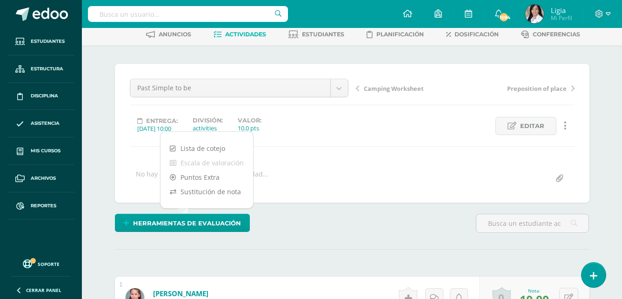
click at [227, 199] on div "Lista de cotejo Escala de valoración Puntos Extra Sustitución de nota" at bounding box center [206, 170] width 93 height 76
click at [229, 193] on link "Sustitución de nota" at bounding box center [206, 191] width 93 height 14
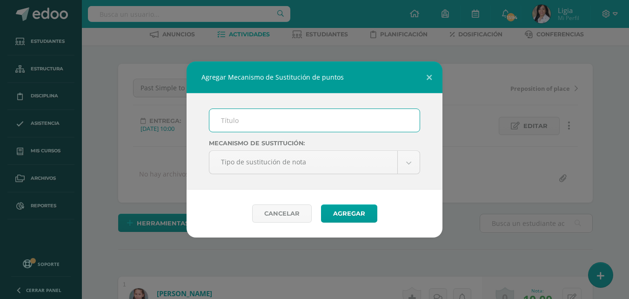
scroll to position [47, 0]
click at [286, 126] on input "text" at bounding box center [314, 120] width 210 height 23
type input "Plan de mejoramiento"
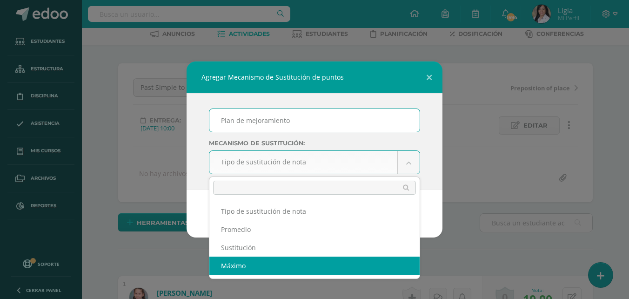
select select "maximum"
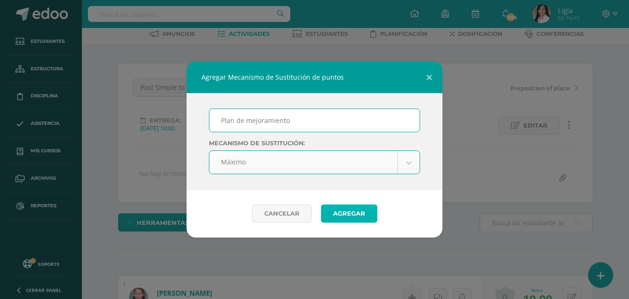
click at [357, 213] on button "Agregar" at bounding box center [349, 213] width 56 height 18
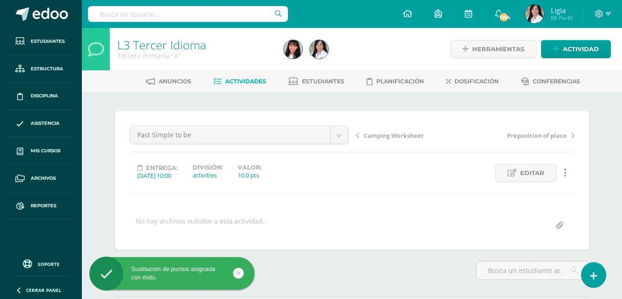
click at [530, 134] on span "Preposition of place" at bounding box center [537, 135] width 60 height 8
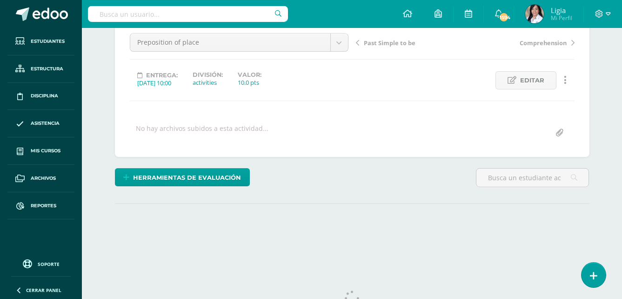
scroll to position [93, 0]
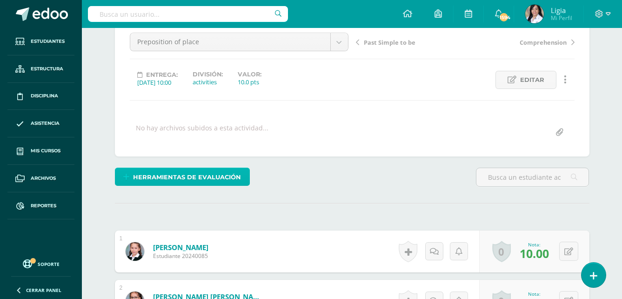
click at [235, 181] on span "Herramientas de evaluación" at bounding box center [187, 176] width 108 height 17
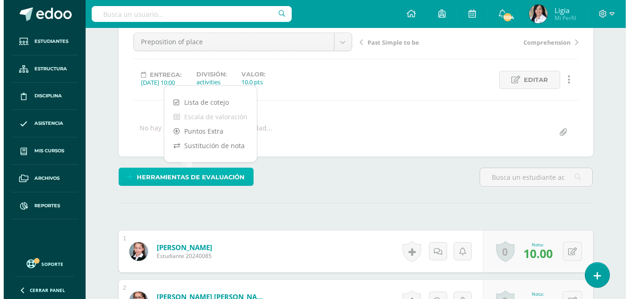
scroll to position [93, 0]
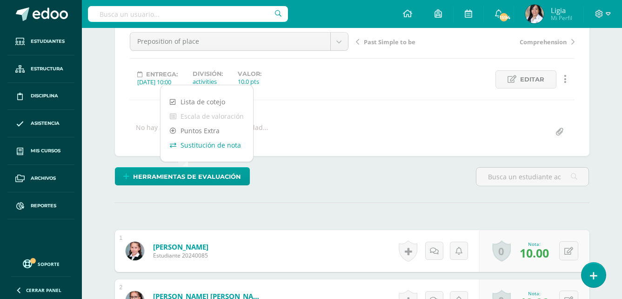
click at [236, 148] on link "Sustitución de nota" at bounding box center [206, 145] width 93 height 14
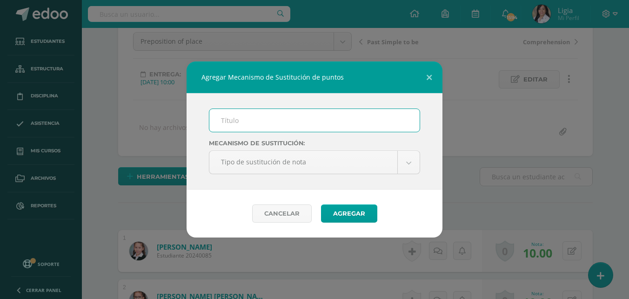
click at [256, 124] on input "text" at bounding box center [314, 120] width 210 height 23
type input "Plan de mejoramiento"
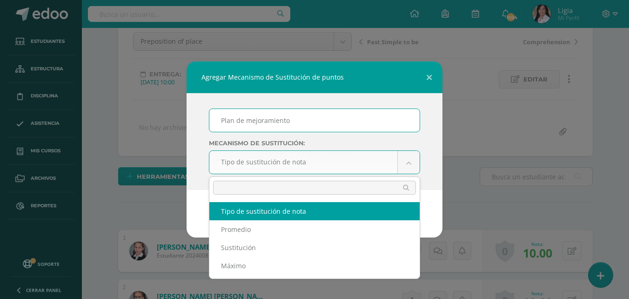
scroll to position [94, 0]
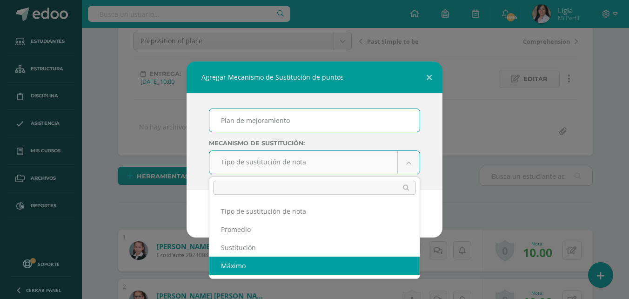
select select "maximum"
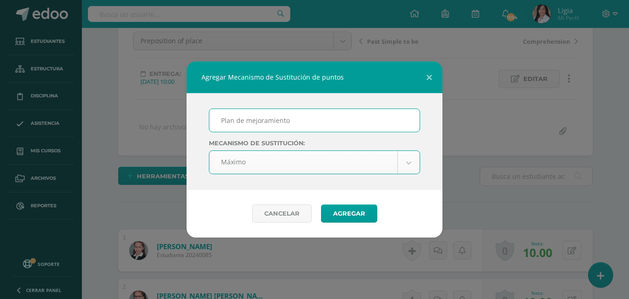
click at [343, 222] on div "Cancelar Agregar" at bounding box center [315, 213] width 256 height 48
click at [343, 219] on button "Agregar" at bounding box center [349, 213] width 56 height 18
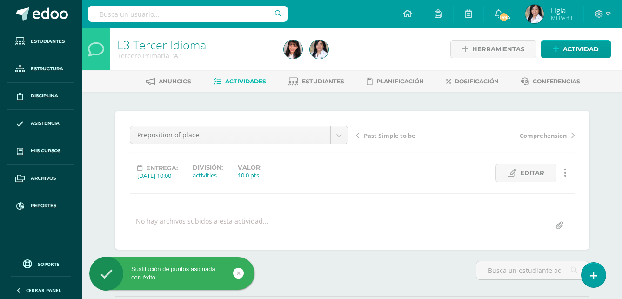
click at [529, 132] on span "Comprehension" at bounding box center [543, 135] width 47 height 8
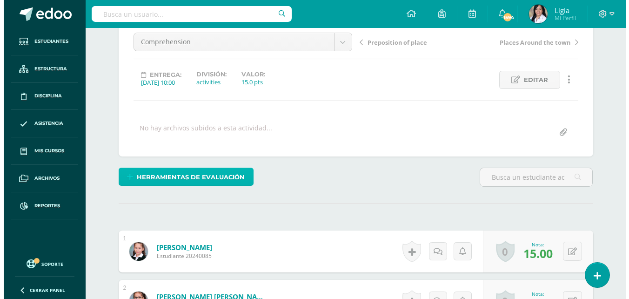
scroll to position [93, 0]
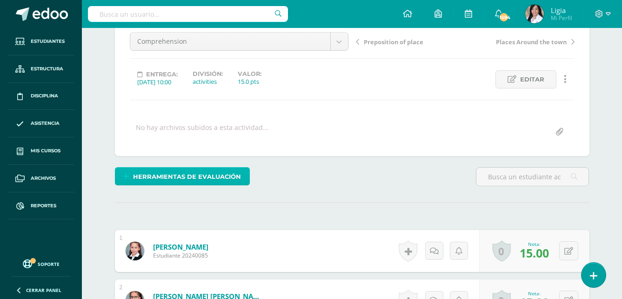
click at [219, 181] on span "Herramientas de evaluación" at bounding box center [187, 176] width 108 height 17
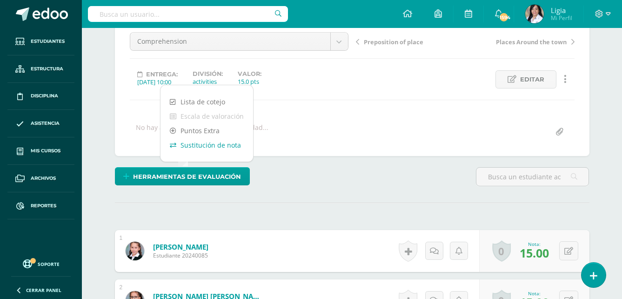
click at [234, 147] on link "Sustitución de nota" at bounding box center [206, 145] width 93 height 14
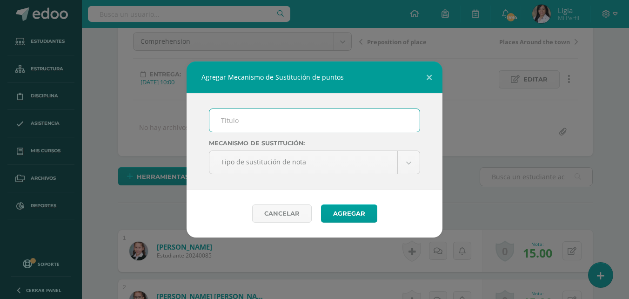
click at [246, 118] on input "text" at bounding box center [314, 120] width 210 height 23
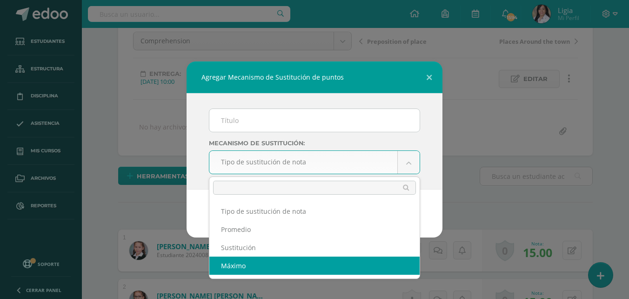
select select "maximum"
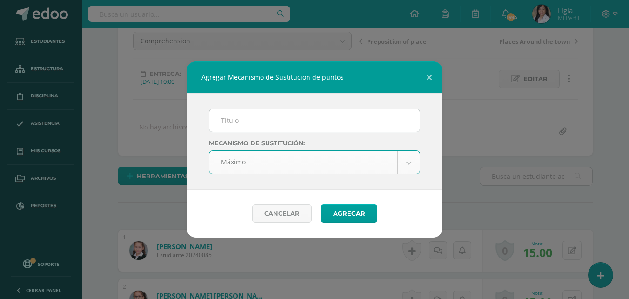
click at [279, 123] on input "text" at bounding box center [314, 120] width 210 height 23
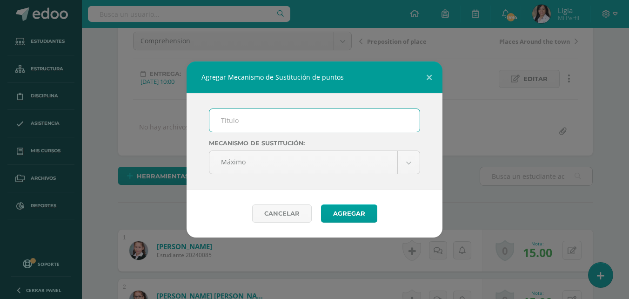
type input "Plan de mejoramiento"
click at [348, 206] on button "Agregar" at bounding box center [349, 213] width 56 height 18
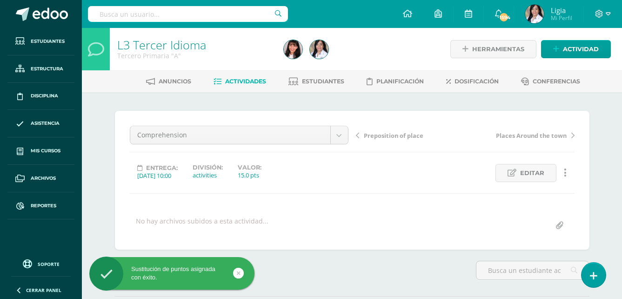
click at [522, 138] on span "Places Around the town" at bounding box center [531, 135] width 71 height 8
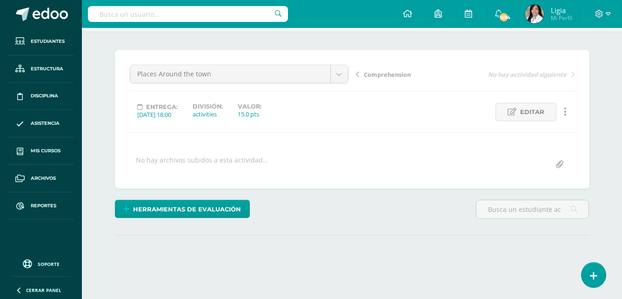
scroll to position [126, 0]
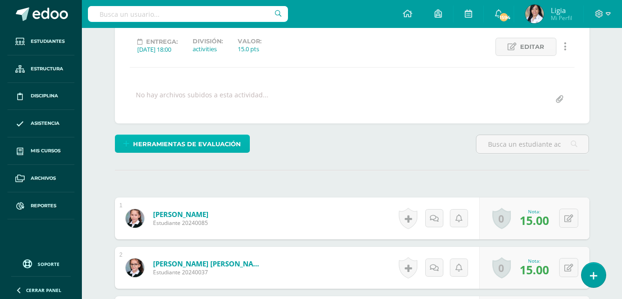
click at [229, 147] on span "Herramientas de evaluación" at bounding box center [187, 143] width 108 height 17
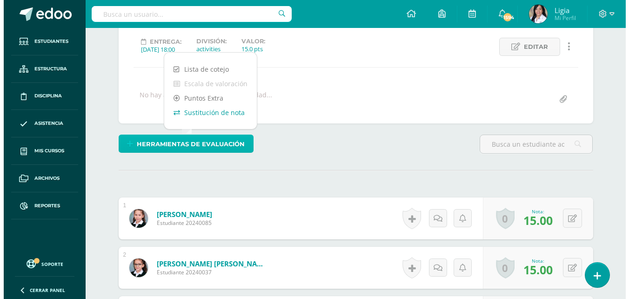
scroll to position [127, 0]
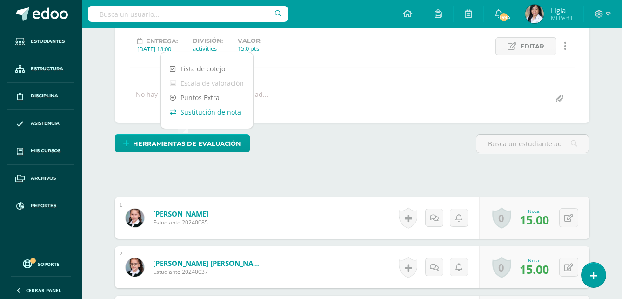
click at [233, 116] on link "Sustitución de nota" at bounding box center [206, 112] width 93 height 14
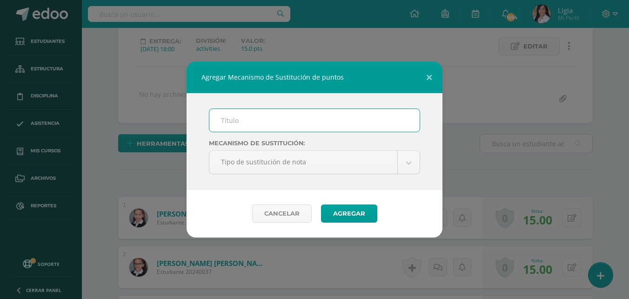
click at [240, 119] on input "text" at bounding box center [314, 120] width 210 height 23
type input "Plan de mejoramiento"
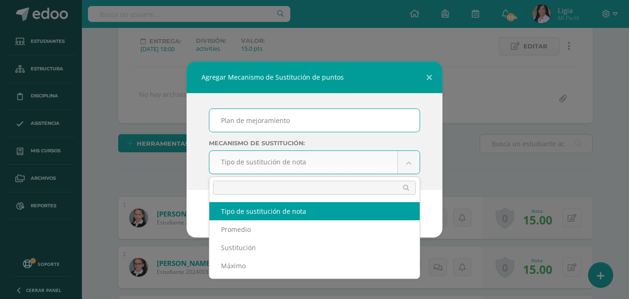
scroll to position [127, 0]
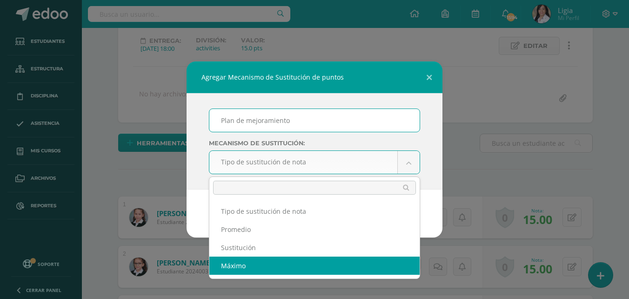
select select "maximum"
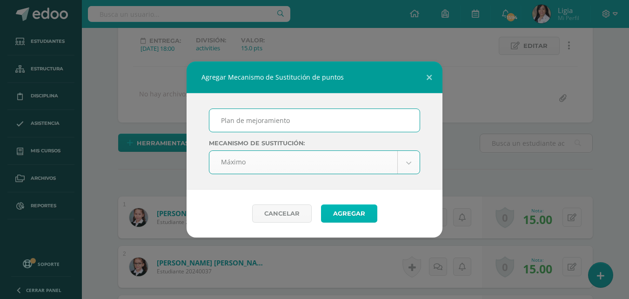
click at [356, 215] on button "Agregar" at bounding box center [349, 213] width 56 height 18
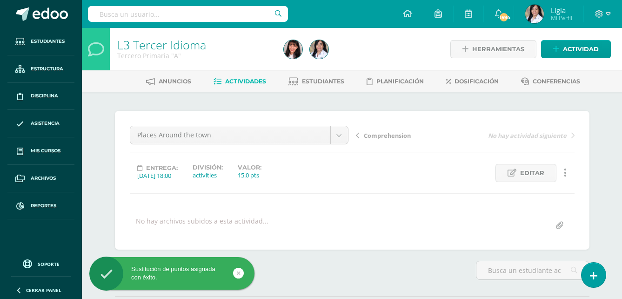
click at [247, 81] on span "Actividades" at bounding box center [245, 81] width 41 height 7
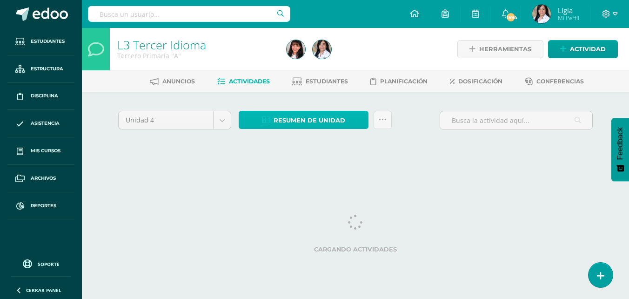
click at [267, 120] on icon at bounding box center [266, 120] width 8 height 8
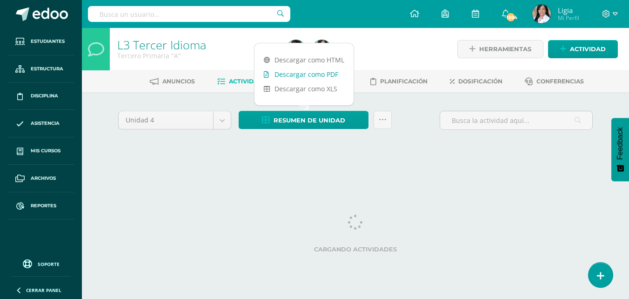
click at [304, 77] on link "Descargar como PDF" at bounding box center [303, 74] width 99 height 14
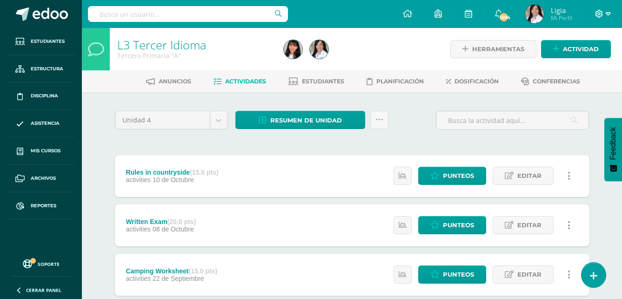
click at [605, 17] on span at bounding box center [603, 14] width 16 height 10
click at [587, 62] on span "Cerrar sesión" at bounding box center [579, 63] width 42 height 9
